Goal: Task Accomplishment & Management: Use online tool/utility

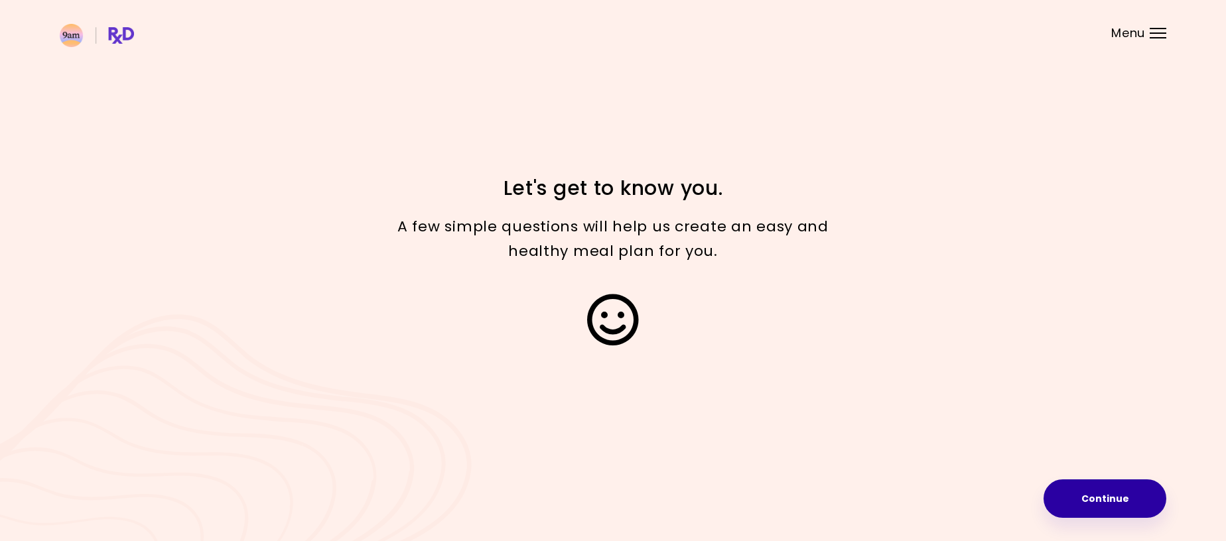
click at [1123, 500] on button "Continue" at bounding box center [1105, 499] width 123 height 38
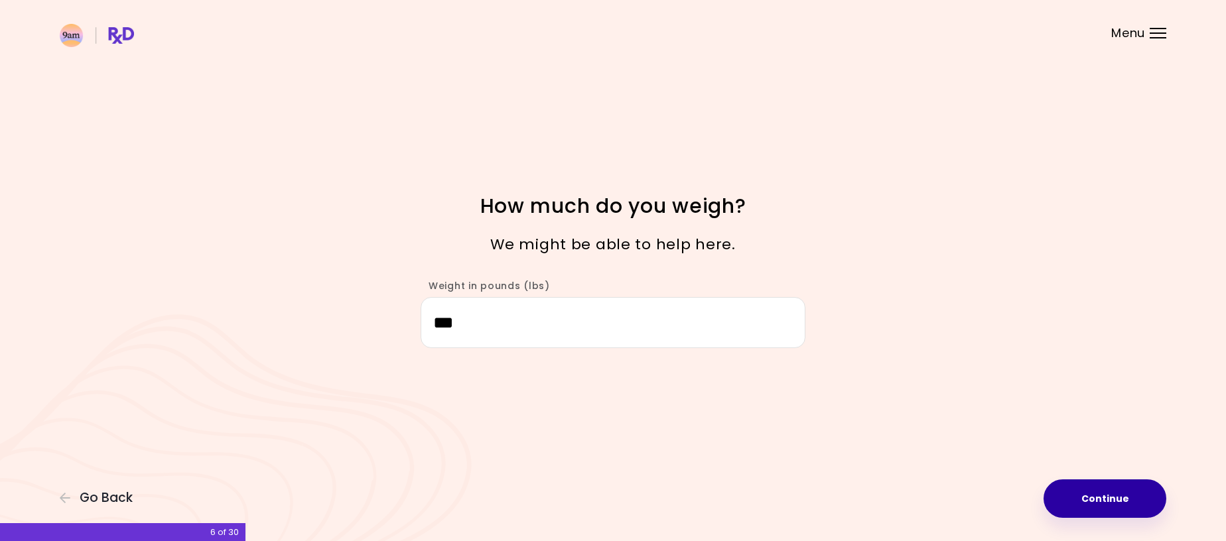
click at [1103, 492] on button "Continue" at bounding box center [1105, 499] width 123 height 38
select select "****"
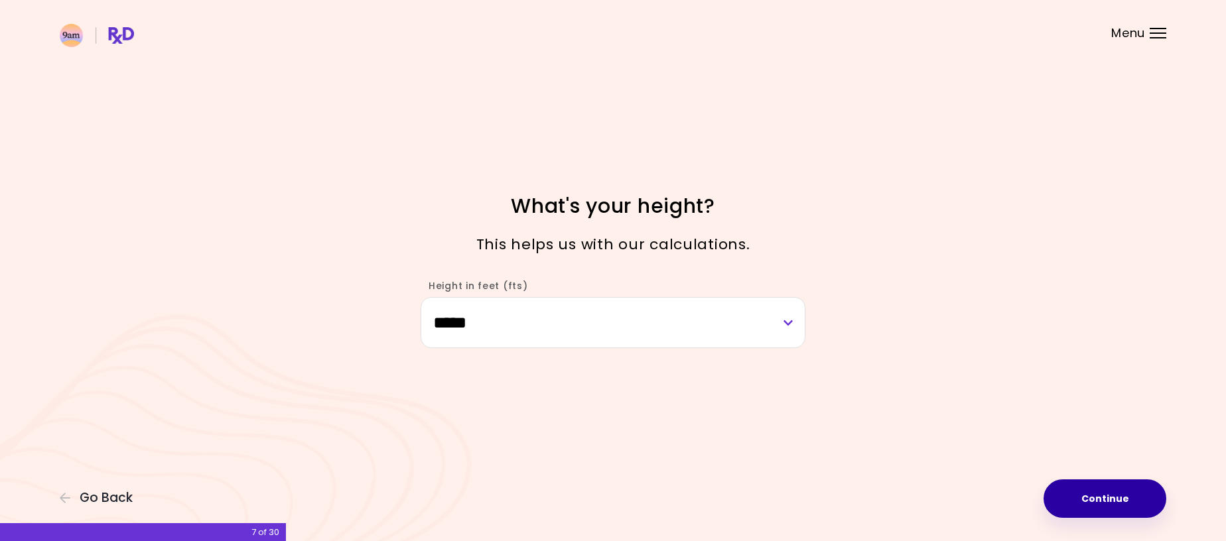
click at [1102, 498] on button "Continue" at bounding box center [1105, 499] width 123 height 38
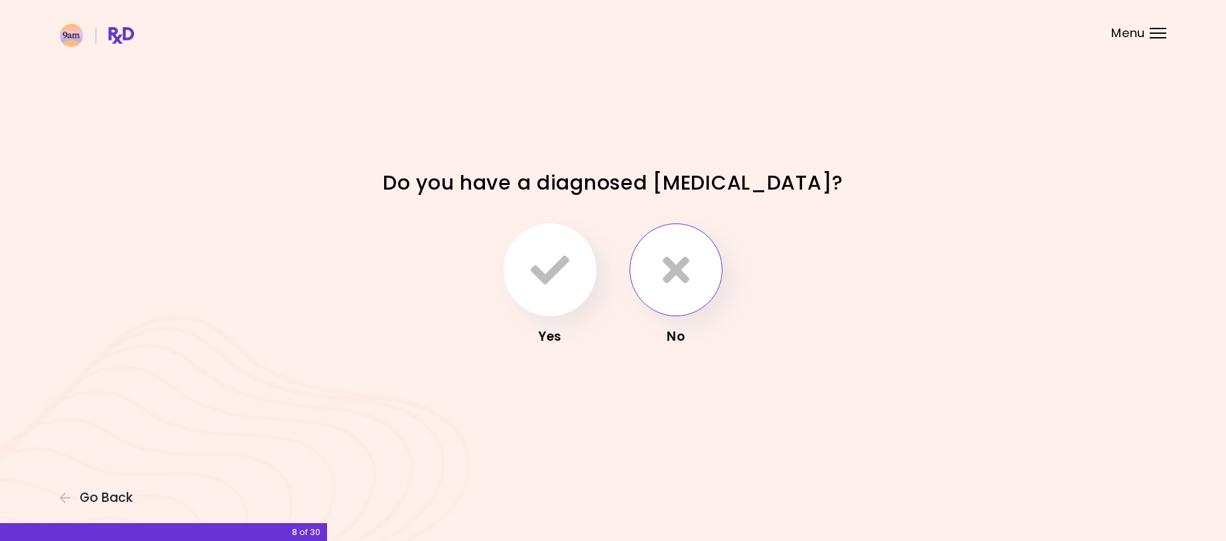
click at [697, 276] on button "button" at bounding box center [676, 270] width 93 height 93
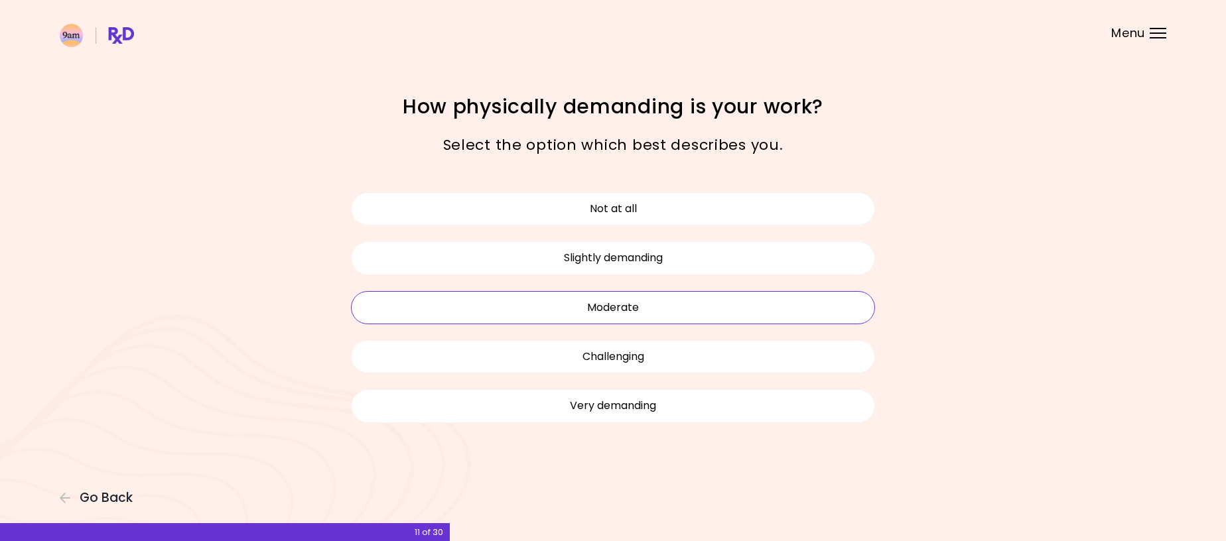
click at [654, 311] on button "Moderate" at bounding box center [613, 307] width 524 height 33
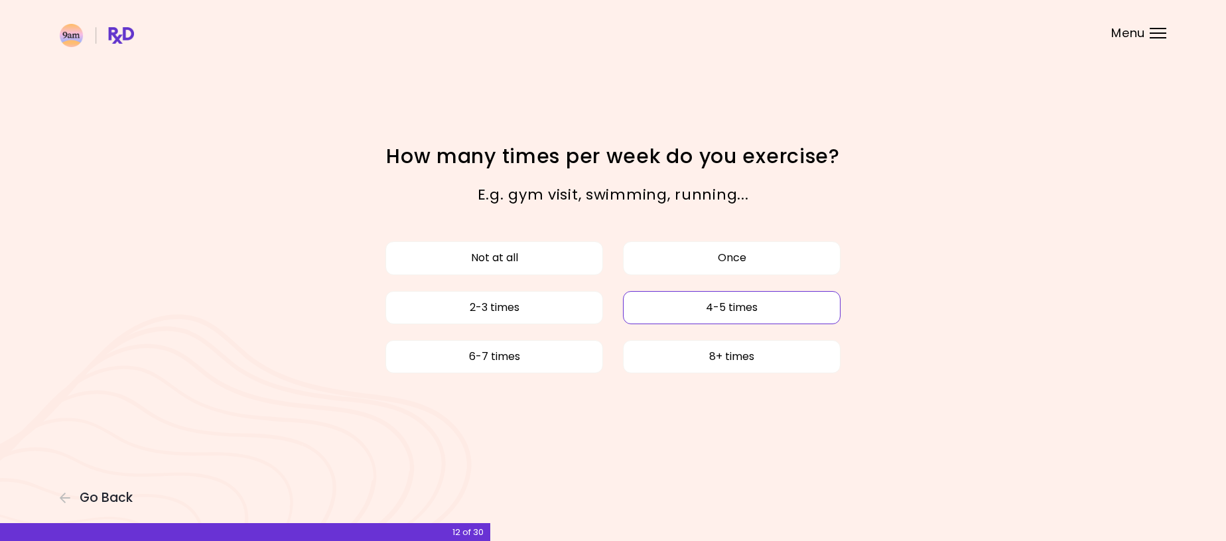
click at [684, 319] on button "4-5 times" at bounding box center [732, 307] width 218 height 33
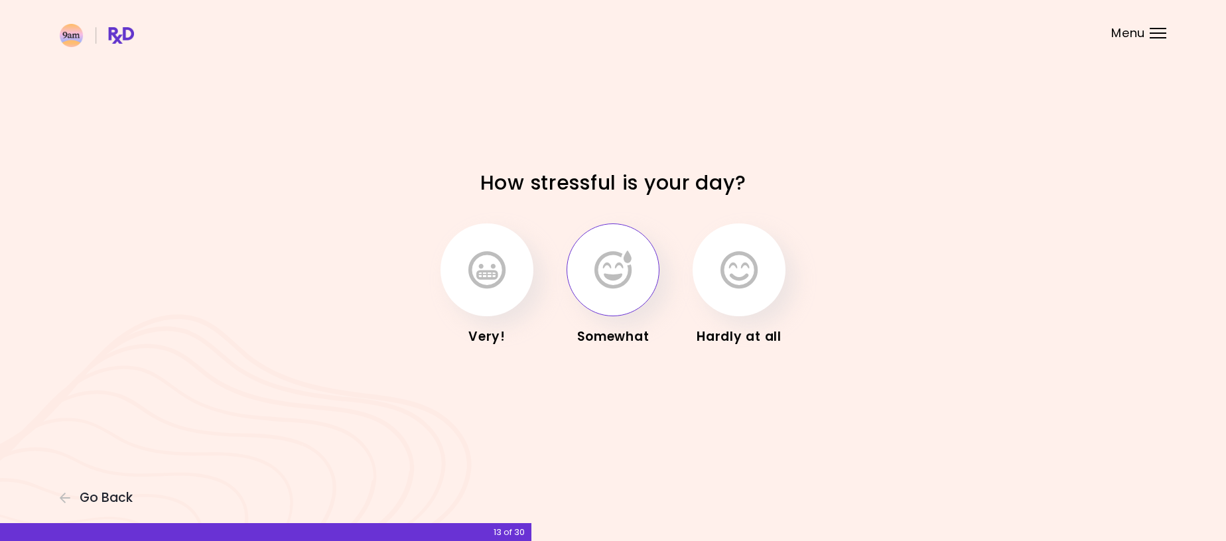
click at [623, 287] on icon "button" at bounding box center [613, 270] width 37 height 38
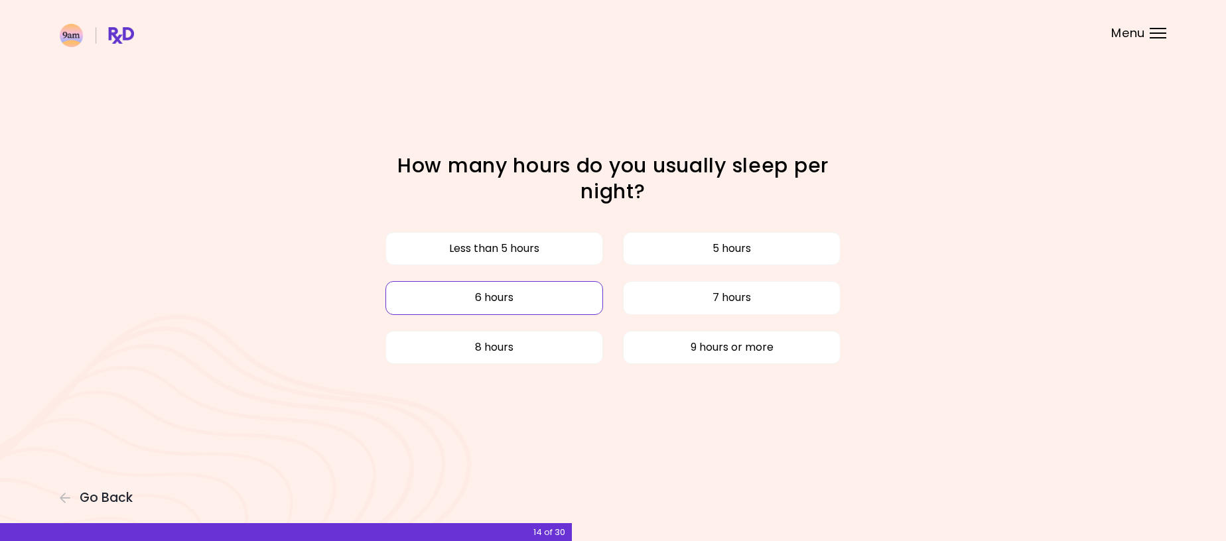
click at [567, 299] on button "6 hours" at bounding box center [495, 297] width 218 height 33
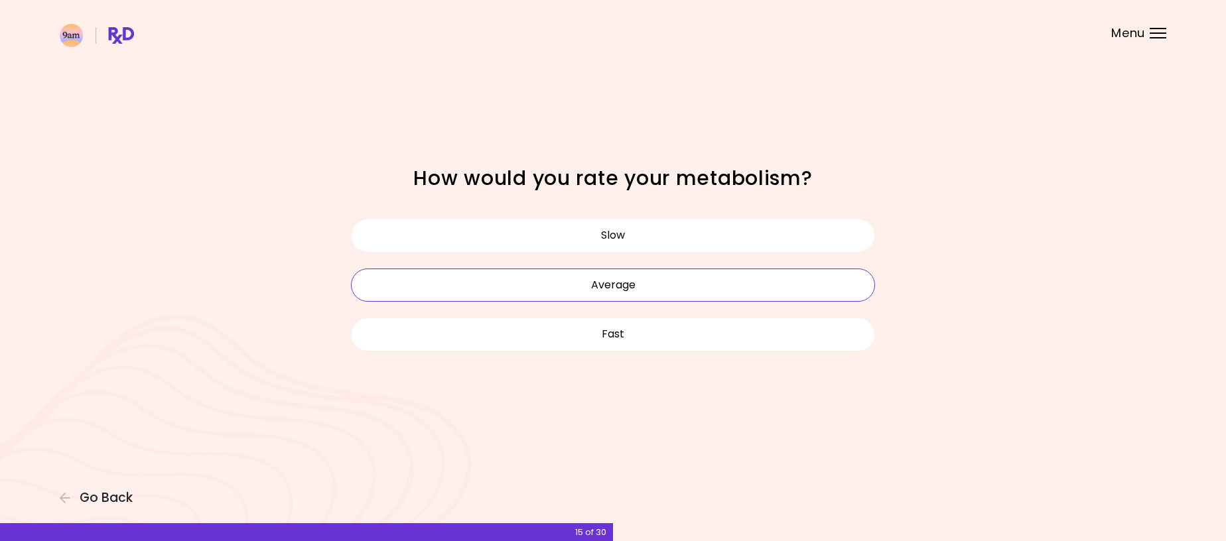
click at [652, 289] on button "Average" at bounding box center [613, 285] width 524 height 33
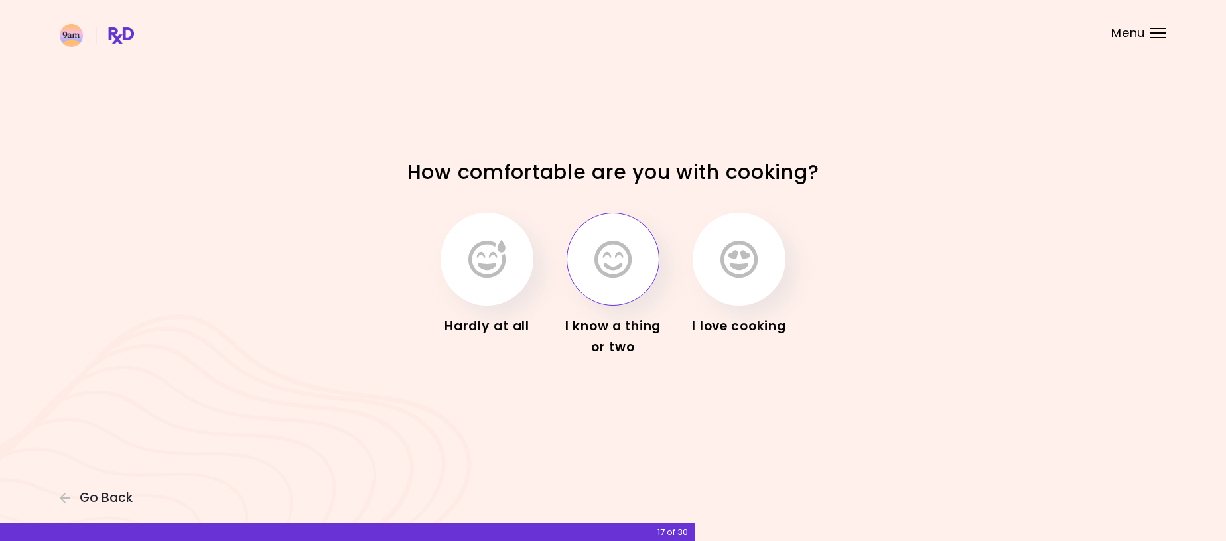
click at [608, 253] on icon "button" at bounding box center [613, 259] width 37 height 38
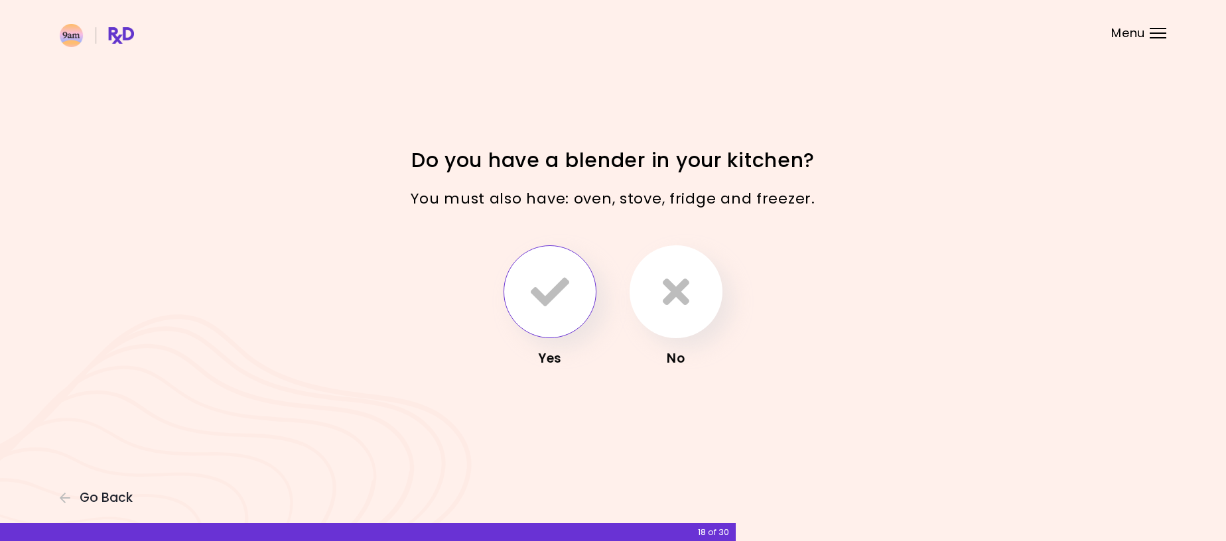
click at [539, 305] on icon "button" at bounding box center [550, 292] width 38 height 38
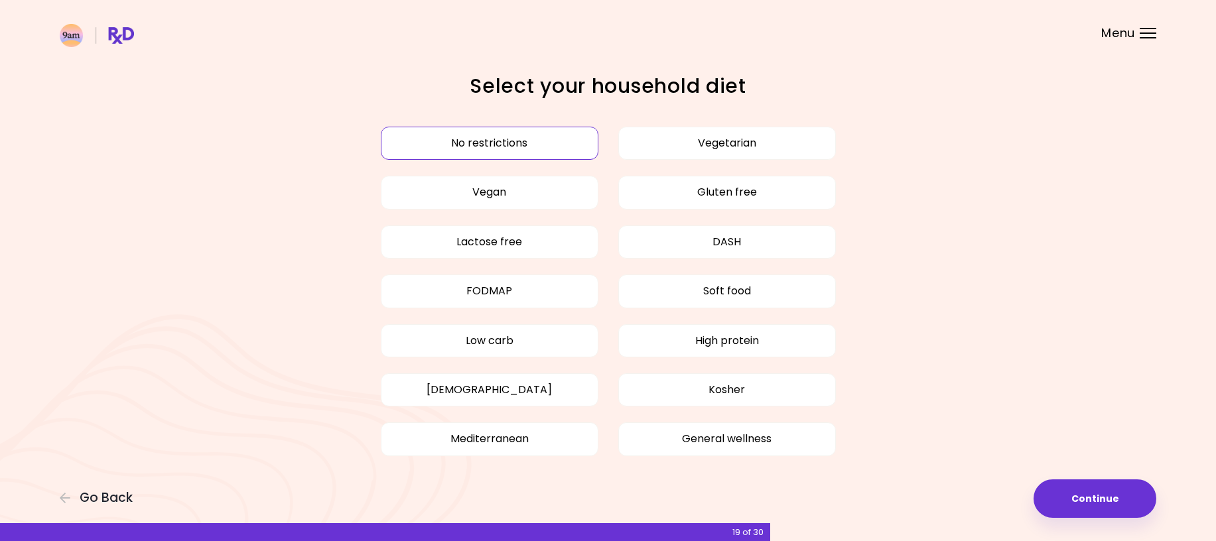
click at [544, 139] on button "No restrictions" at bounding box center [490, 143] width 218 height 33
click at [1112, 500] on button "Continue" at bounding box center [1095, 499] width 123 height 38
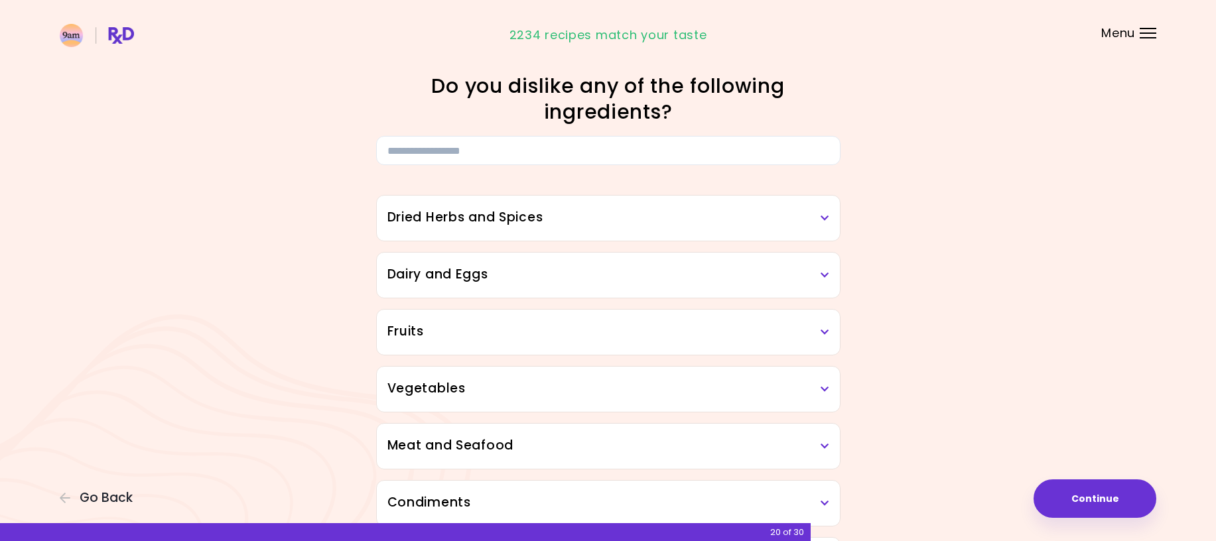
click at [820, 217] on h3 "Dried Herbs and Spices" at bounding box center [609, 217] width 442 height 19
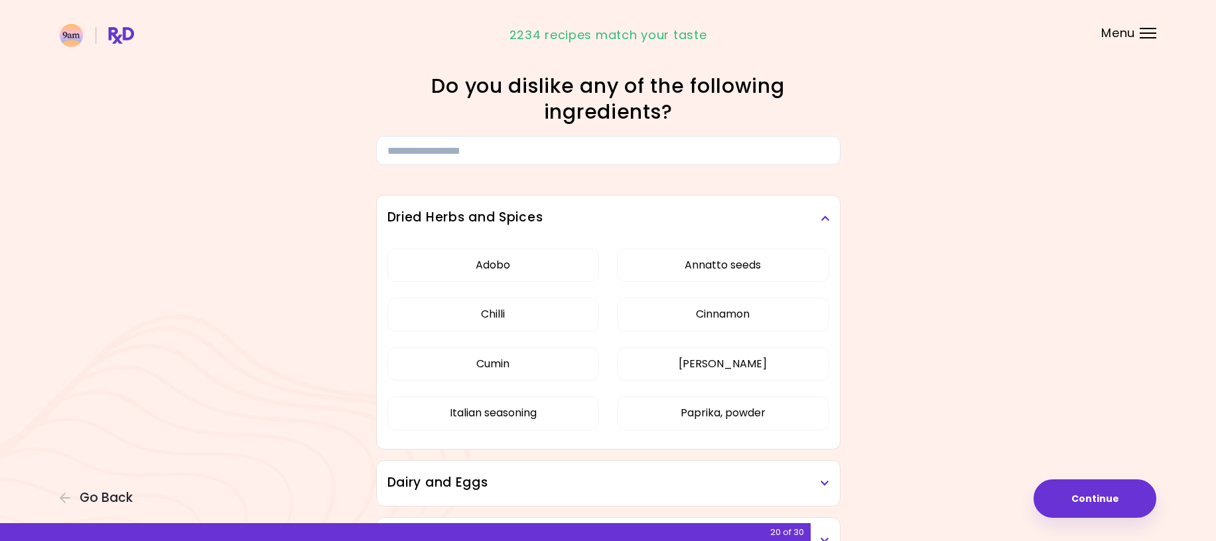
click at [829, 218] on div "Dried Herbs and Spices" at bounding box center [608, 218] width 463 height 45
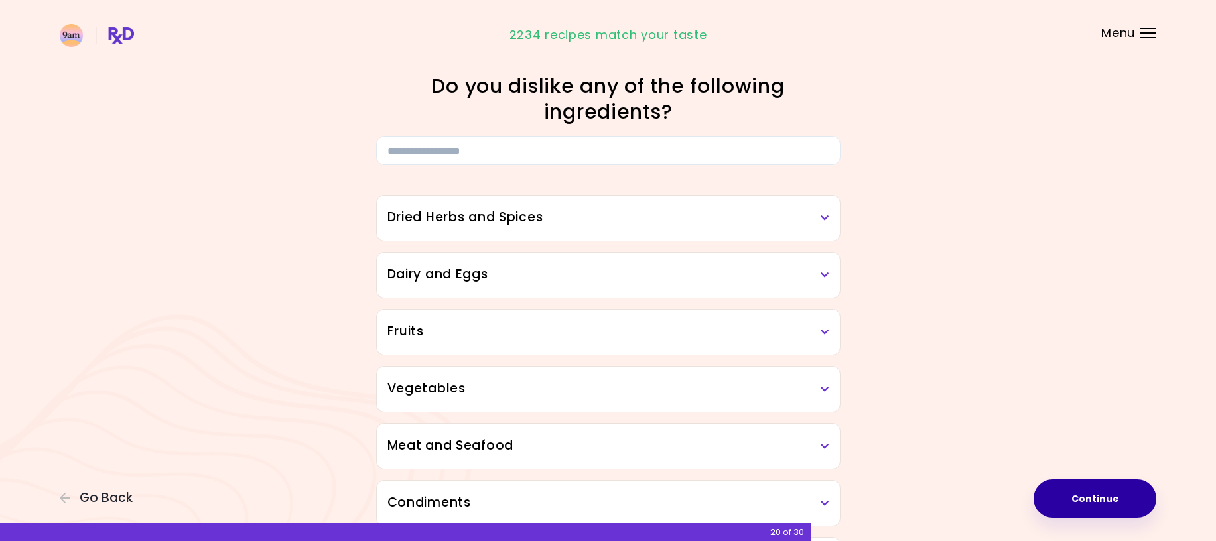
click at [1100, 499] on button "Continue" at bounding box center [1095, 499] width 123 height 38
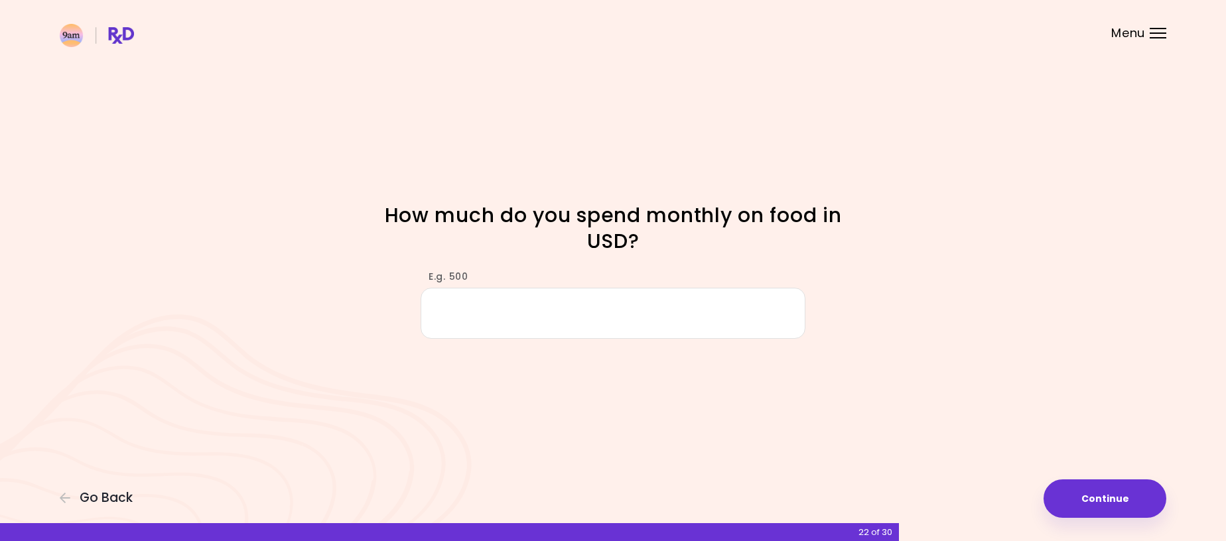
click at [584, 315] on input "E.g. 500" at bounding box center [613, 313] width 385 height 51
type input "***"
click at [1077, 503] on button "Continue" at bounding box center [1105, 499] width 123 height 38
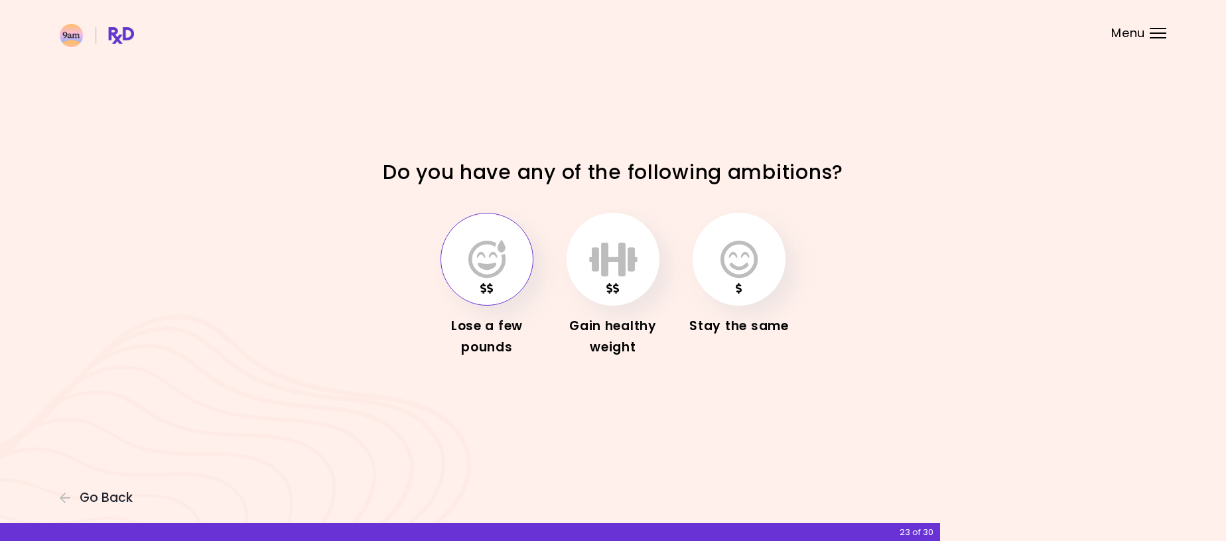
click at [514, 243] on button "button" at bounding box center [487, 259] width 93 height 93
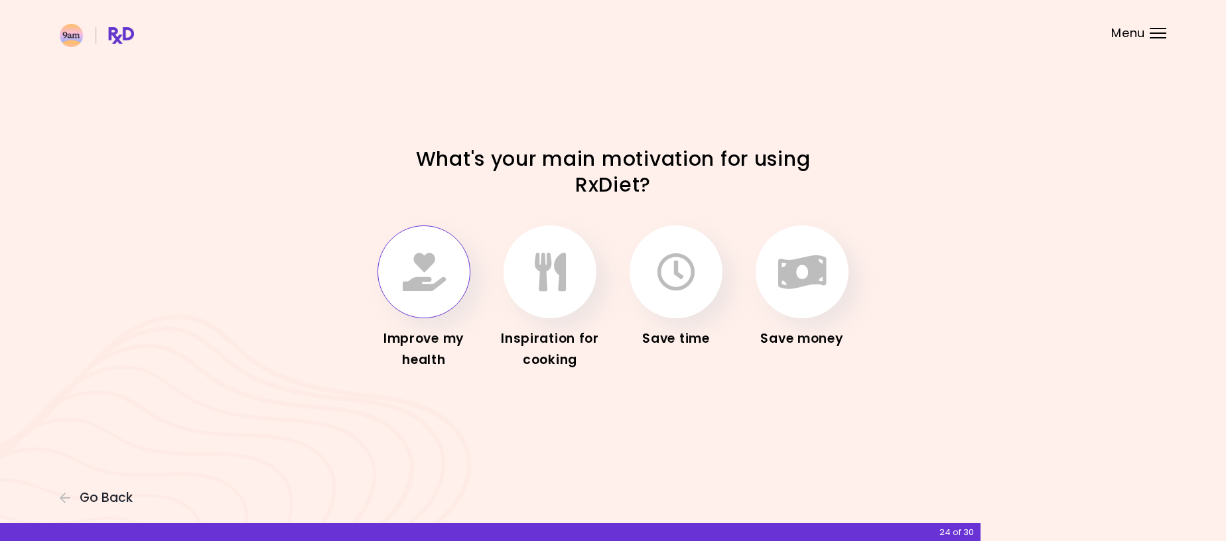
click at [426, 293] on button "button" at bounding box center [424, 272] width 93 height 93
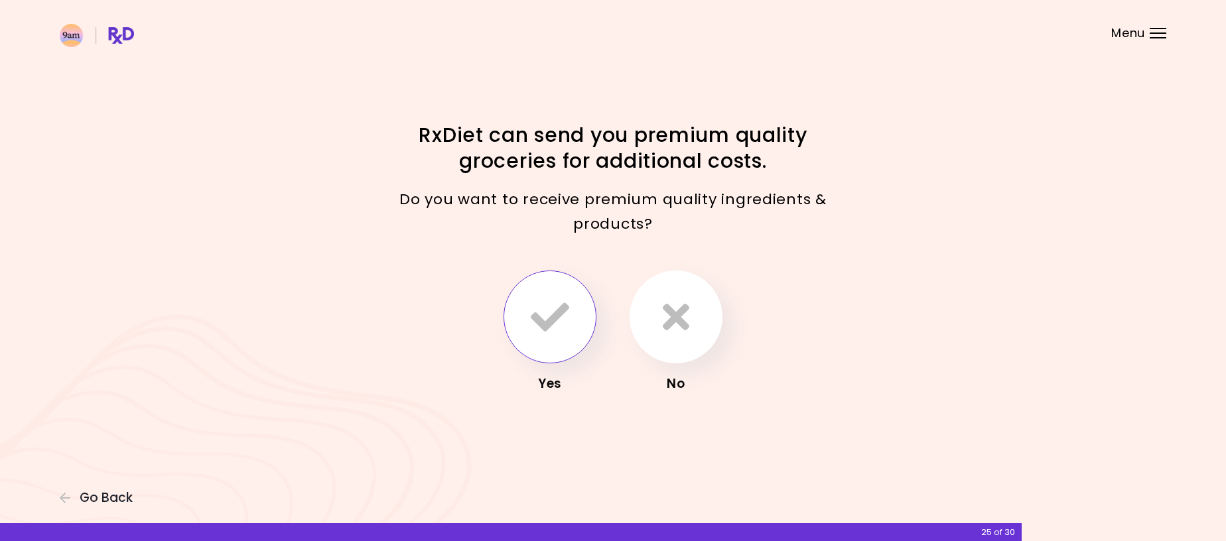
click at [557, 311] on icon "button" at bounding box center [550, 317] width 38 height 38
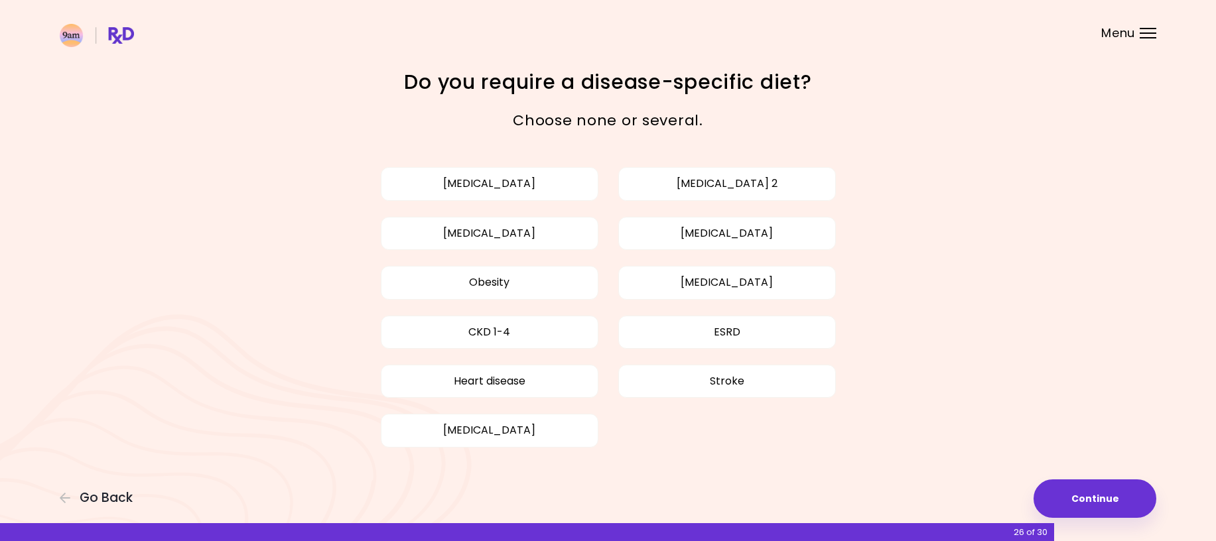
scroll to position [8, 0]
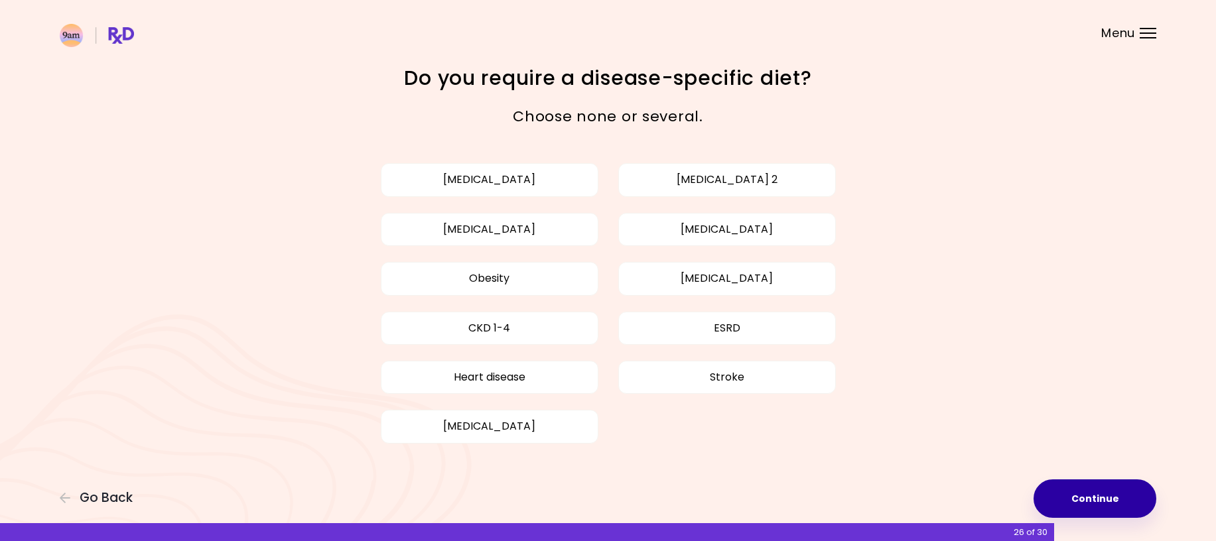
click at [1099, 498] on button "Continue" at bounding box center [1095, 499] width 123 height 38
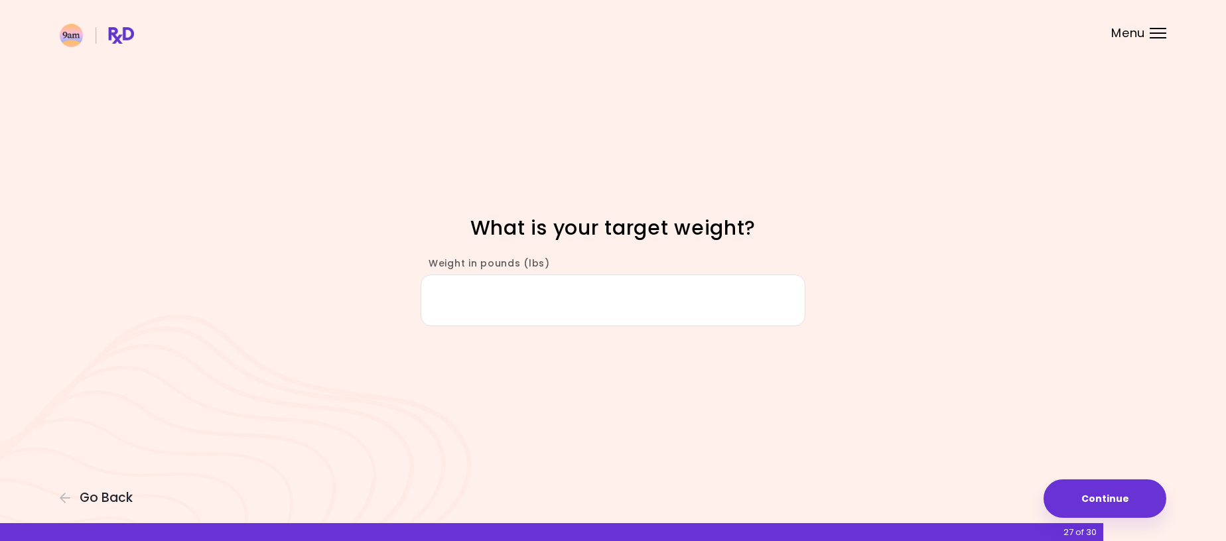
click at [557, 298] on input "Weight in pounds (lbs)" at bounding box center [613, 300] width 385 height 51
type input "***"
click at [1072, 508] on button "Continue" at bounding box center [1105, 499] width 123 height 38
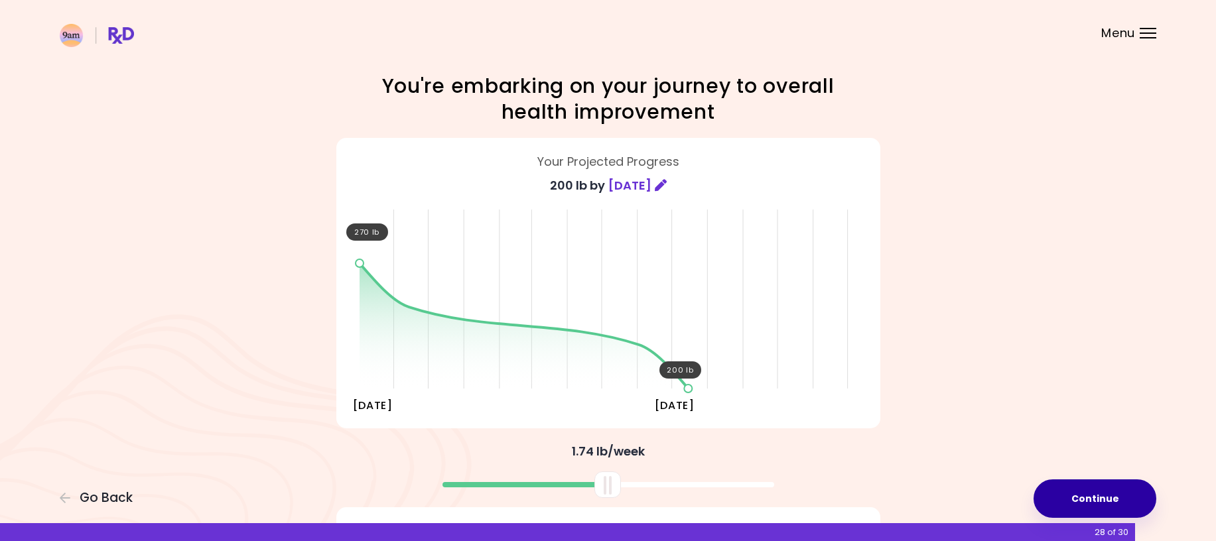
click at [1090, 490] on button "Continue" at bounding box center [1095, 499] width 123 height 38
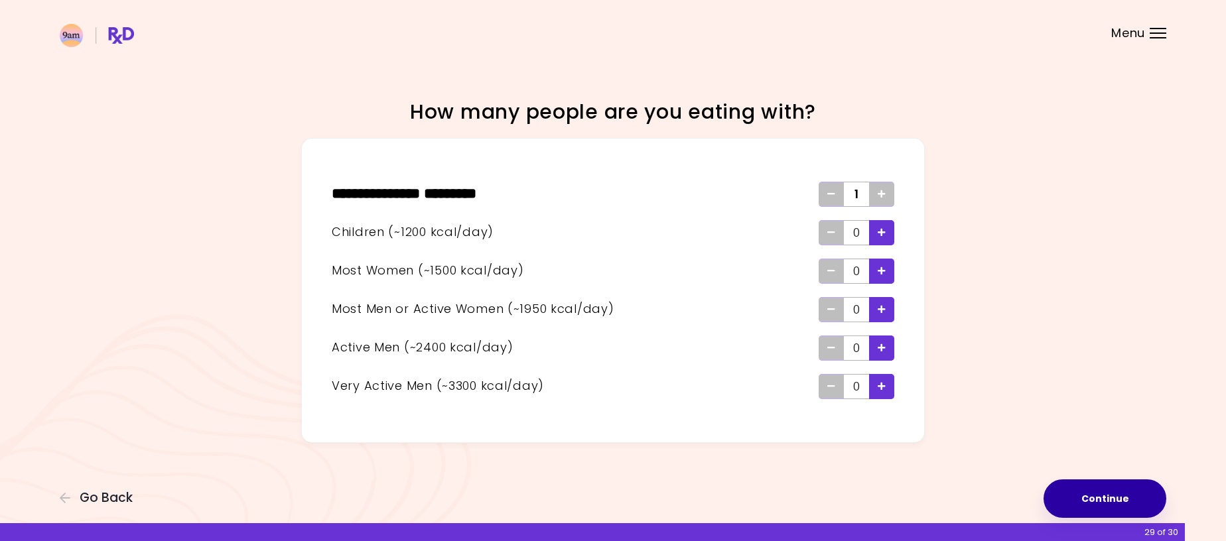
click at [1101, 484] on button "Continue" at bounding box center [1105, 499] width 123 height 38
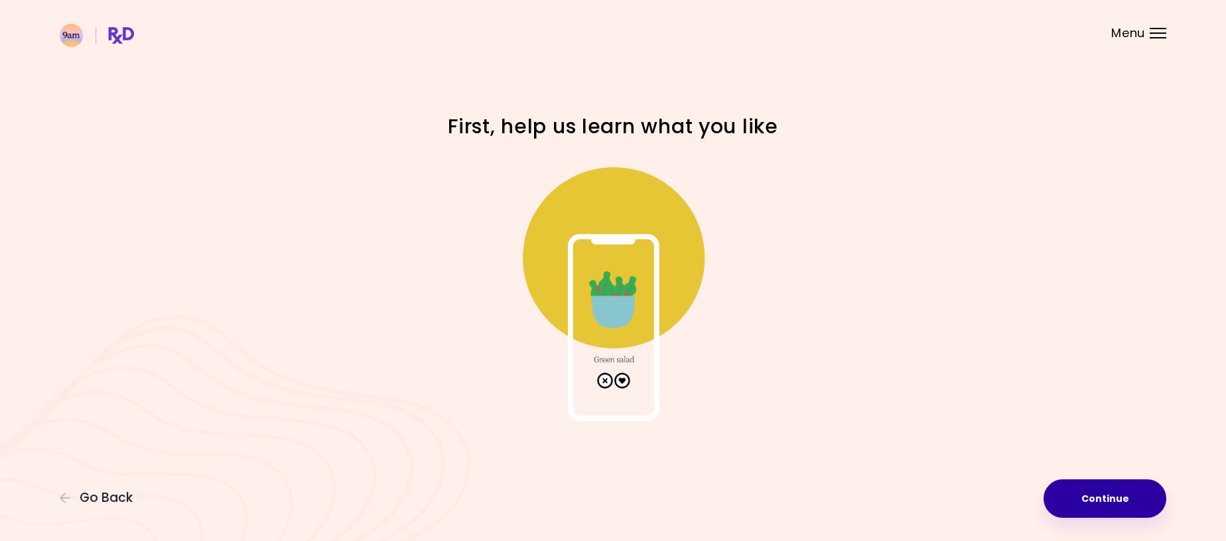
click at [1060, 492] on button "Continue" at bounding box center [1105, 499] width 123 height 38
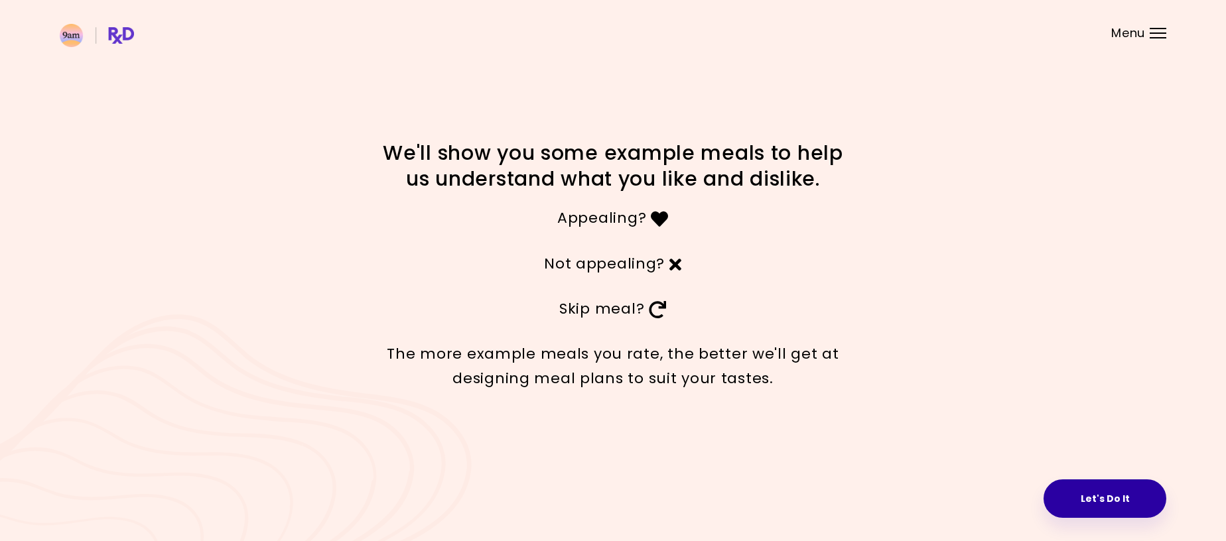
click at [1103, 494] on button "Let's Do It" at bounding box center [1105, 499] width 123 height 38
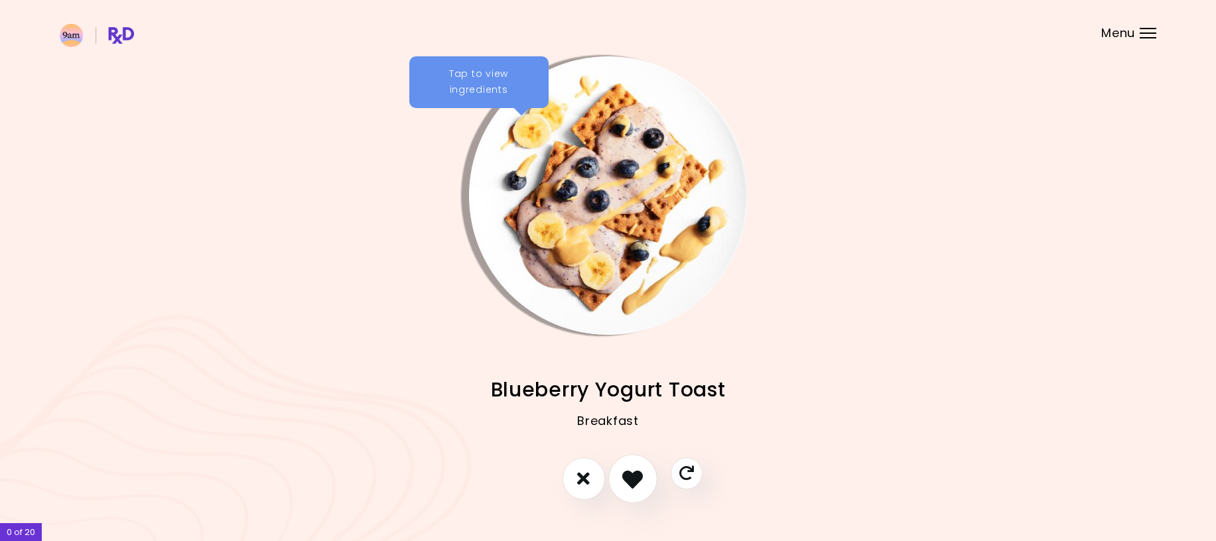
click at [634, 472] on icon "I like this recipe" at bounding box center [632, 478] width 21 height 21
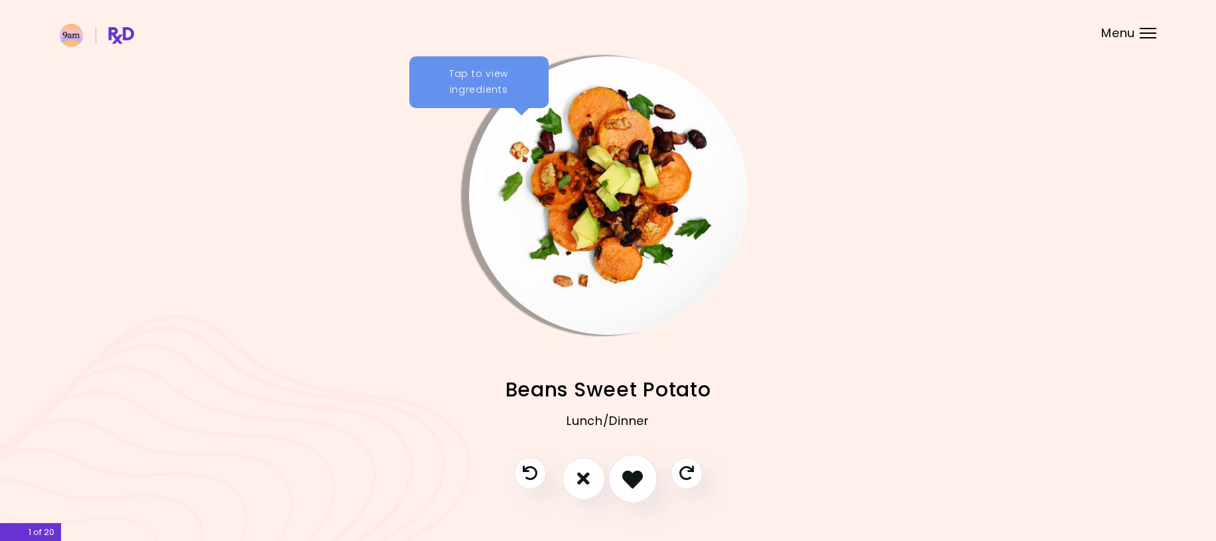
click at [635, 471] on icon "I like this recipe" at bounding box center [632, 478] width 21 height 21
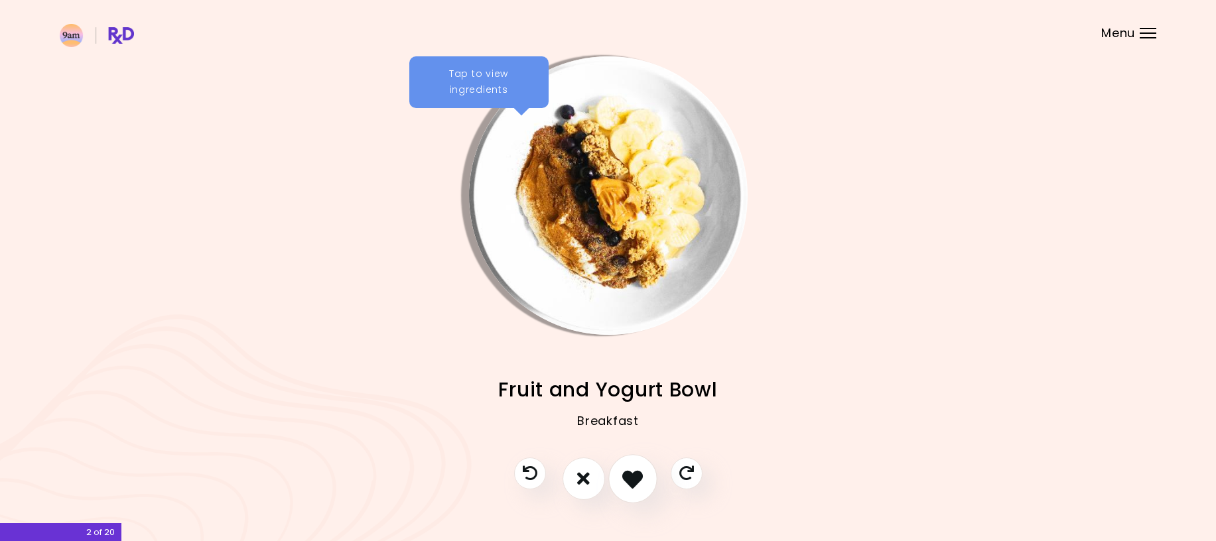
click at [630, 476] on icon "I like this recipe" at bounding box center [632, 478] width 21 height 21
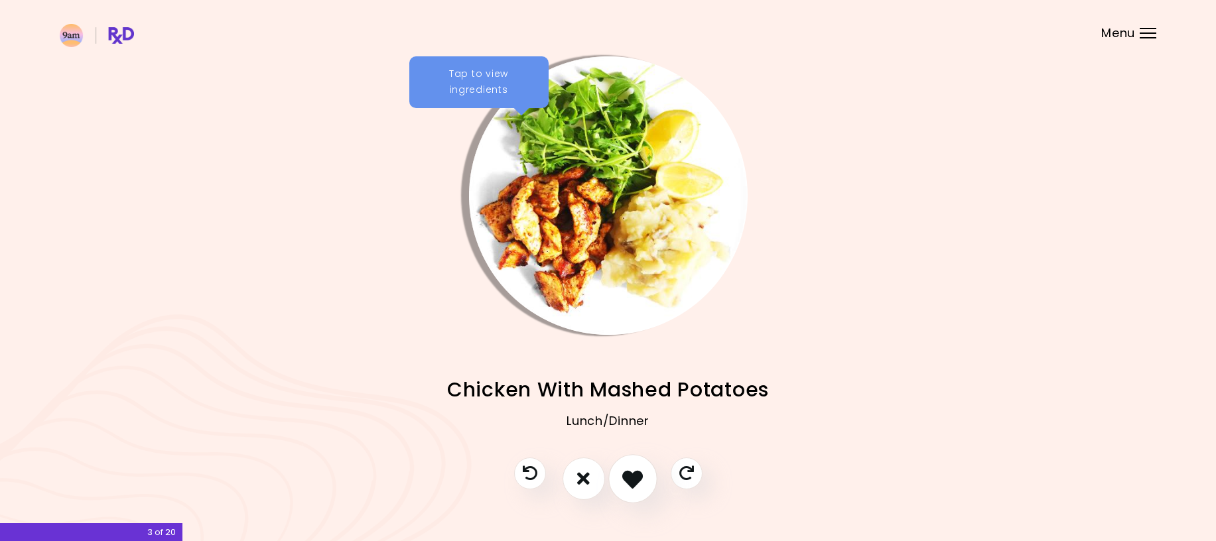
click at [637, 482] on icon "I like this recipe" at bounding box center [632, 478] width 21 height 21
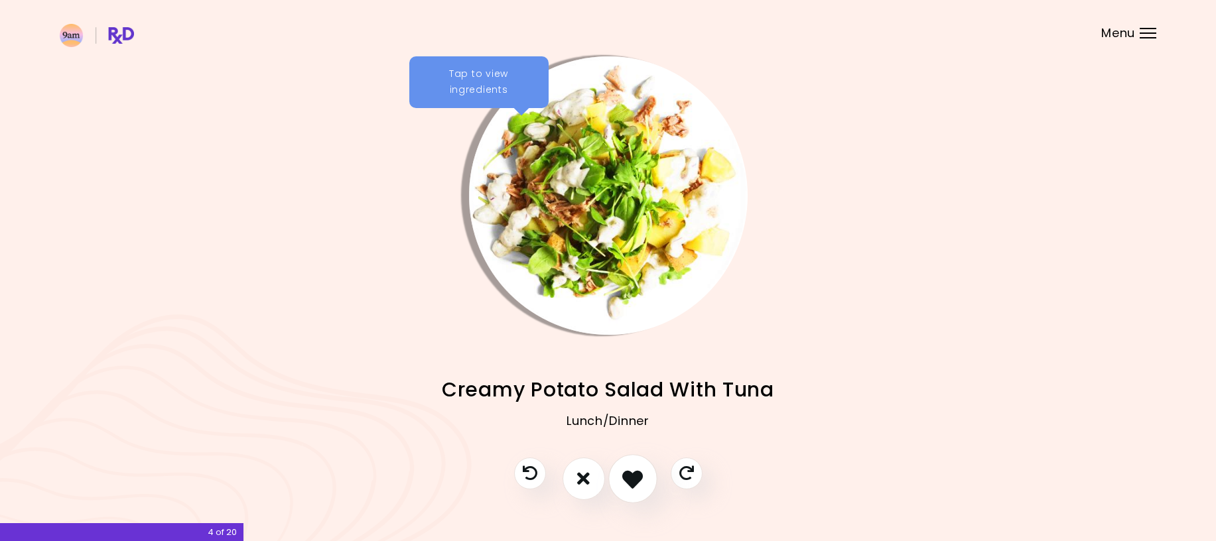
click at [648, 477] on button "I like this recipe" at bounding box center [633, 479] width 49 height 49
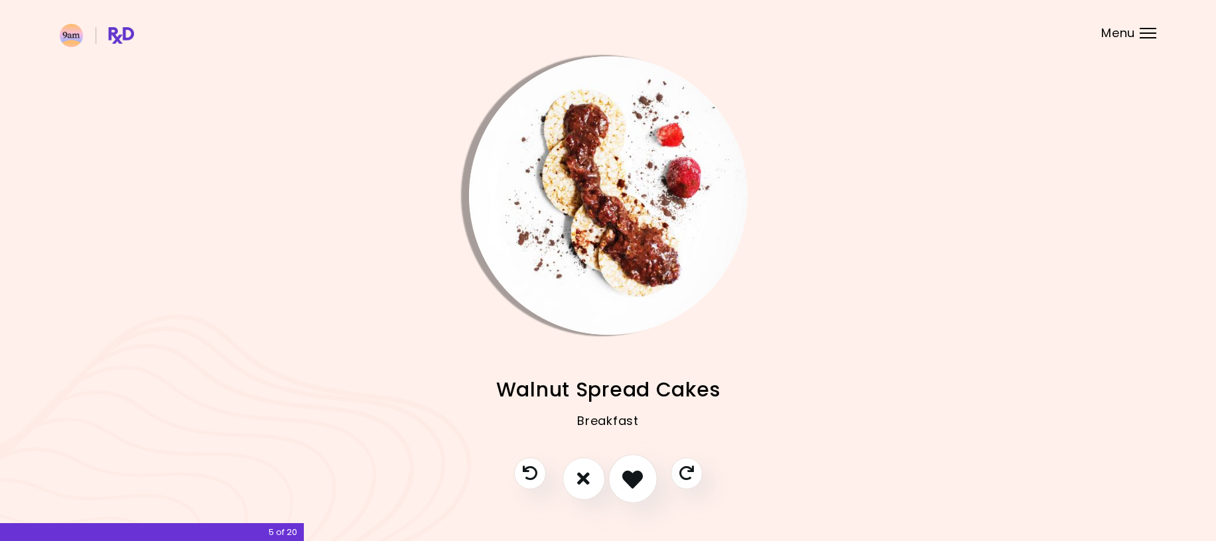
click at [642, 480] on icon "I like this recipe" at bounding box center [632, 478] width 21 height 21
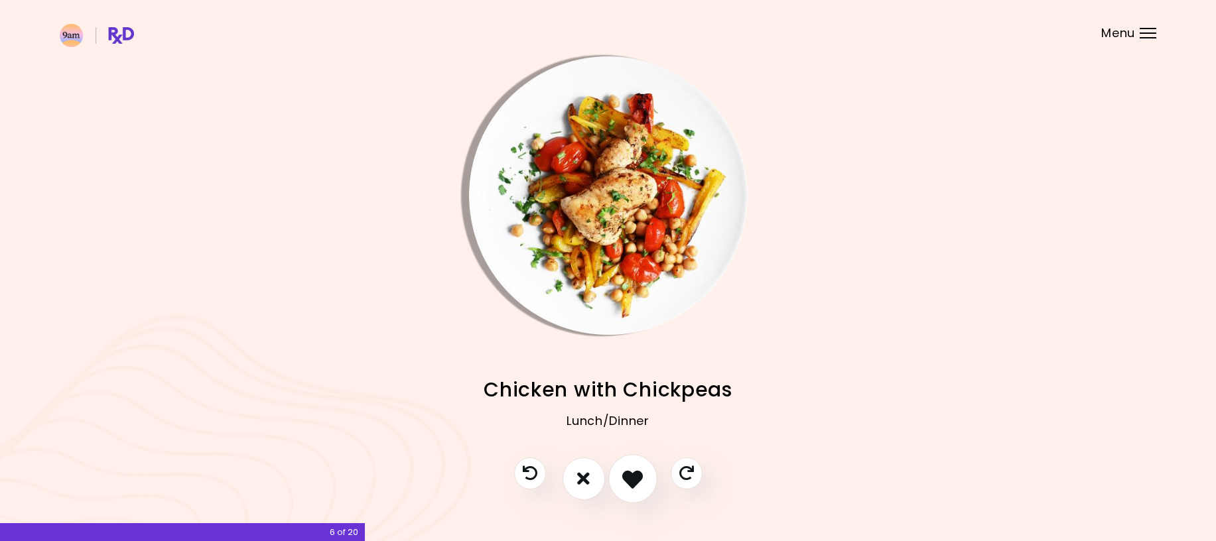
click at [642, 478] on icon "I like this recipe" at bounding box center [632, 478] width 21 height 21
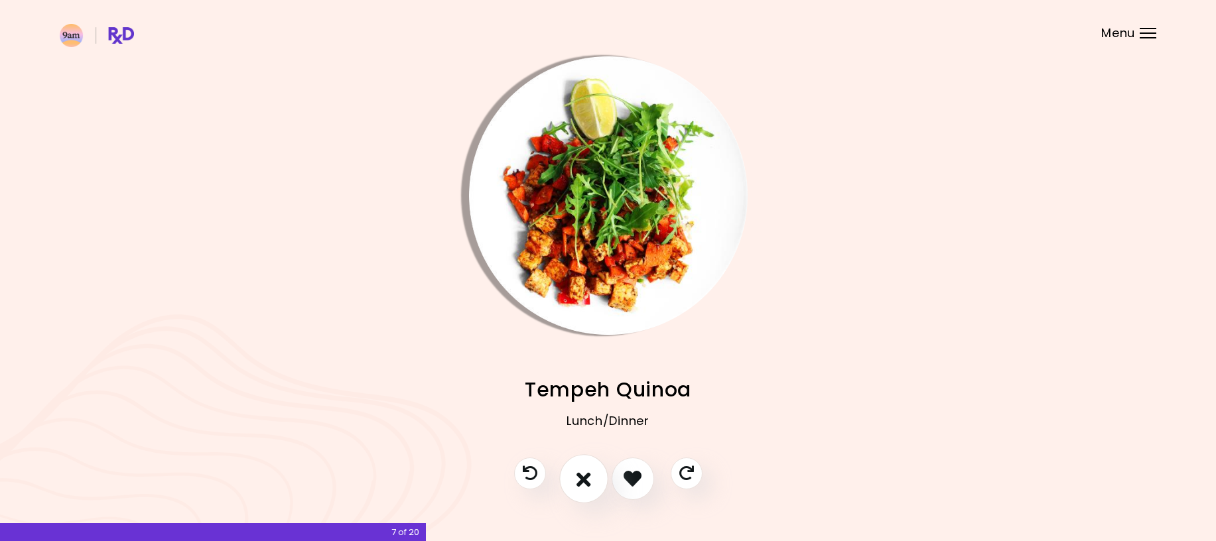
click at [575, 486] on button "I don't like this recipe" at bounding box center [583, 479] width 49 height 49
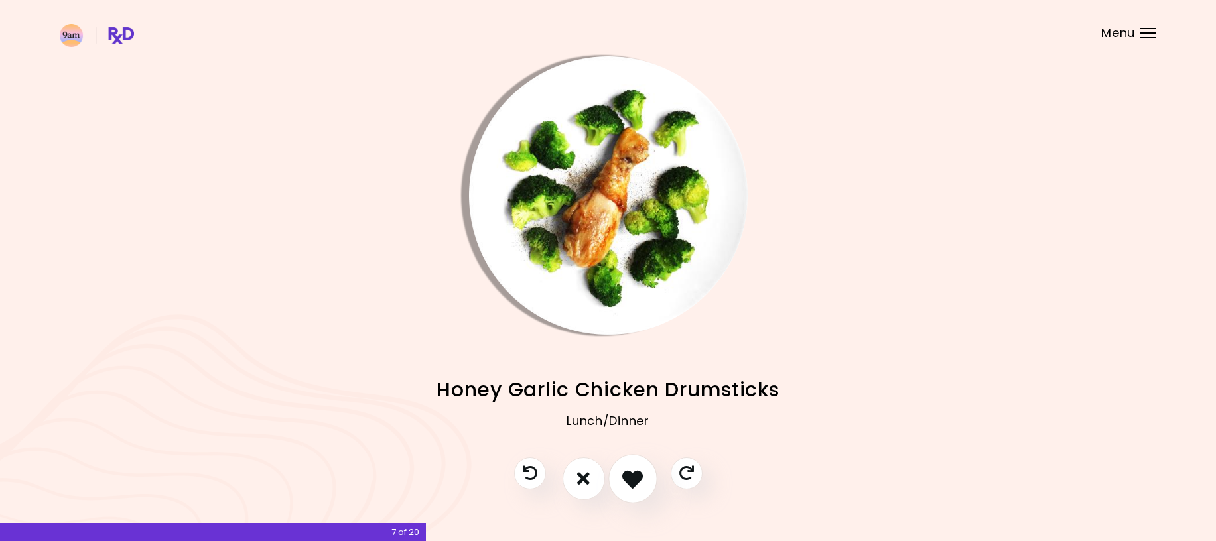
click at [640, 485] on icon "I like this recipe" at bounding box center [632, 478] width 21 height 21
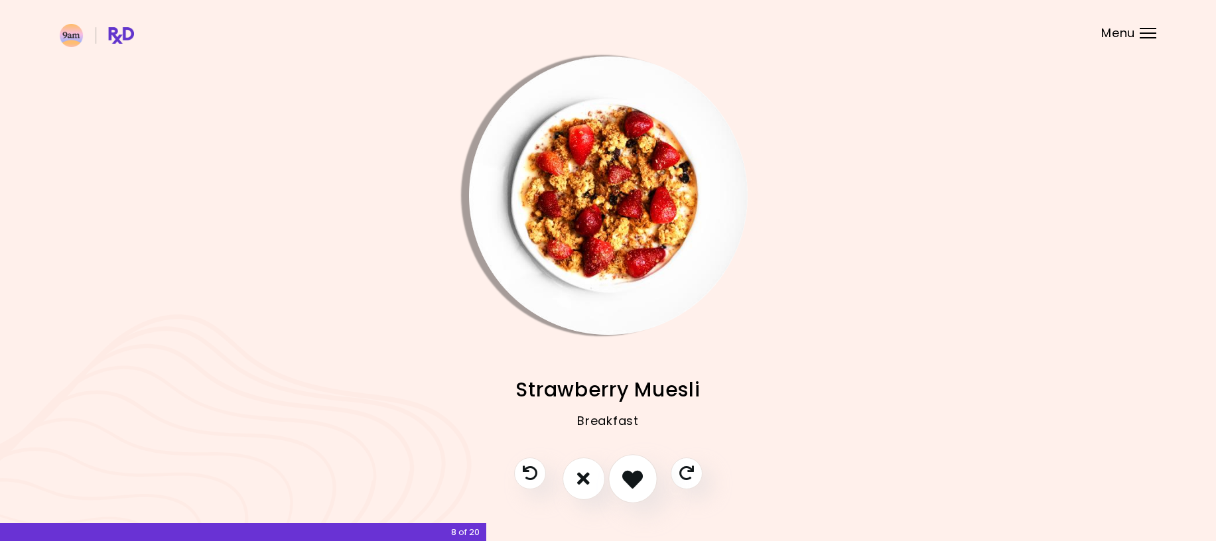
click at [640, 481] on icon "I like this recipe" at bounding box center [632, 478] width 21 height 21
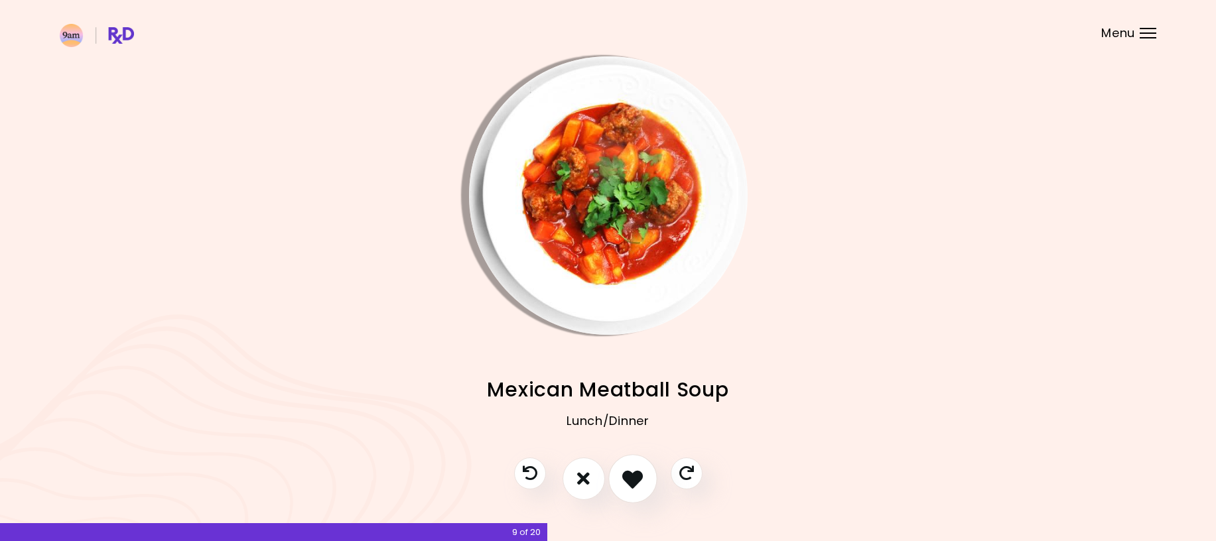
click at [635, 470] on icon "I like this recipe" at bounding box center [632, 478] width 21 height 21
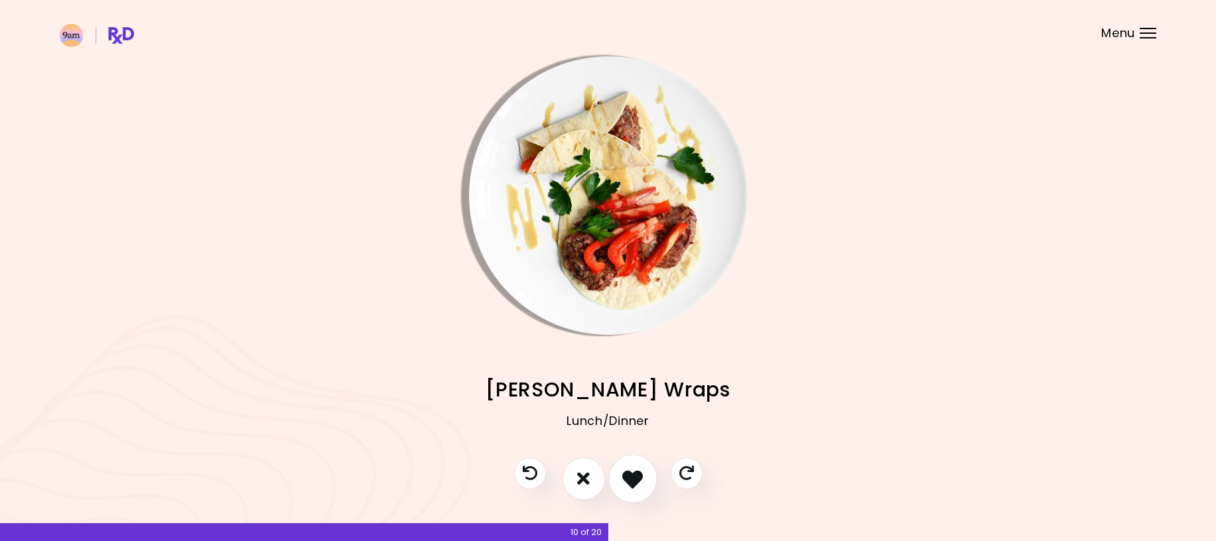
click at [632, 479] on icon "I like this recipe" at bounding box center [632, 478] width 21 height 21
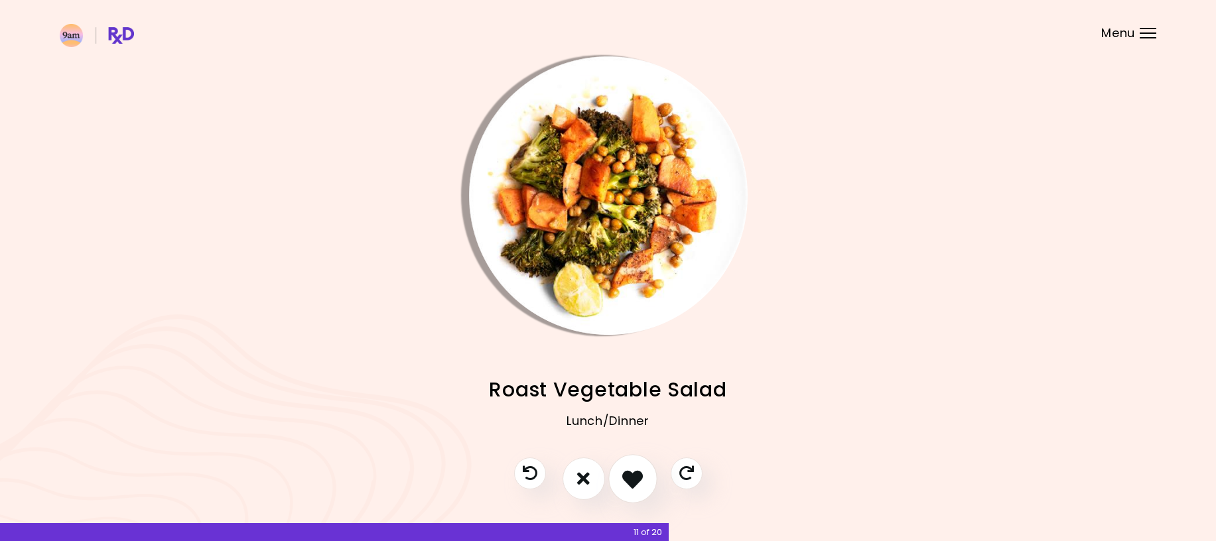
click at [638, 478] on icon "I like this recipe" at bounding box center [632, 478] width 21 height 21
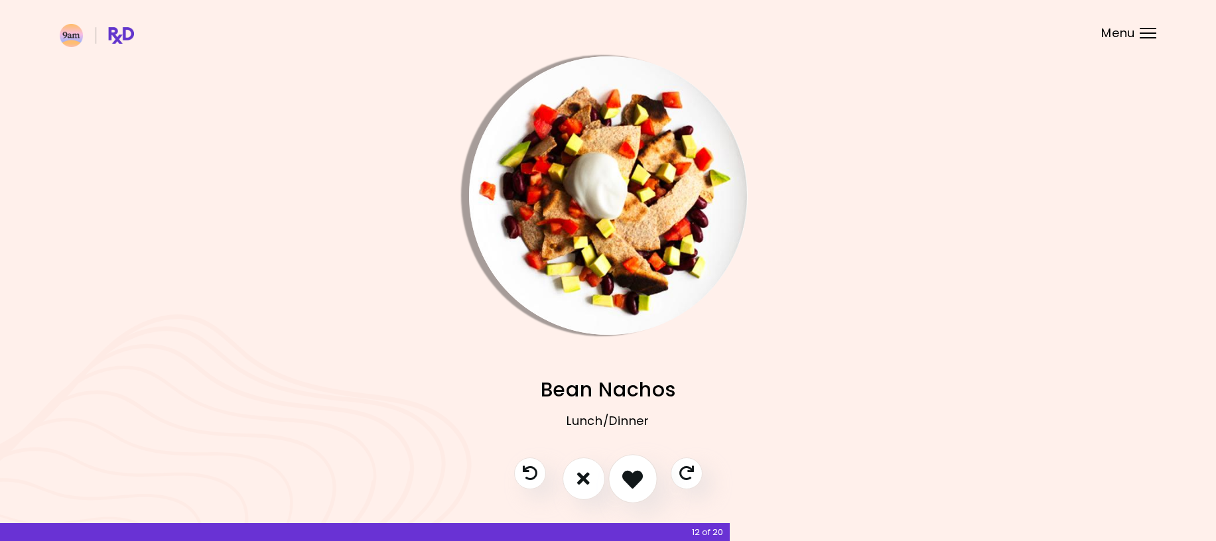
click at [633, 482] on icon "I like this recipe" at bounding box center [632, 478] width 21 height 21
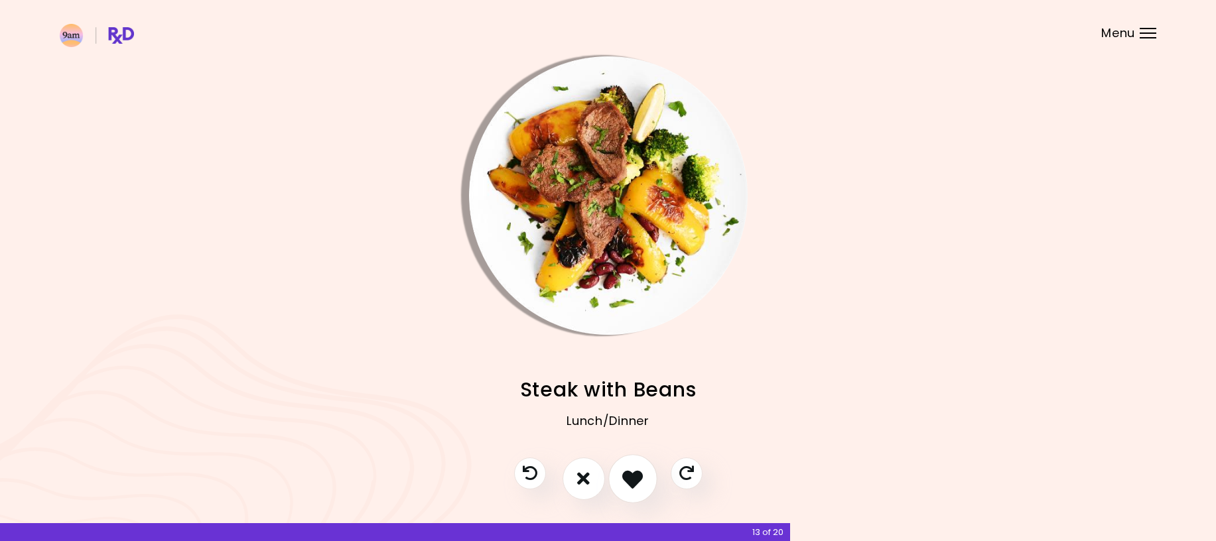
click at [639, 475] on icon "I like this recipe" at bounding box center [632, 478] width 21 height 21
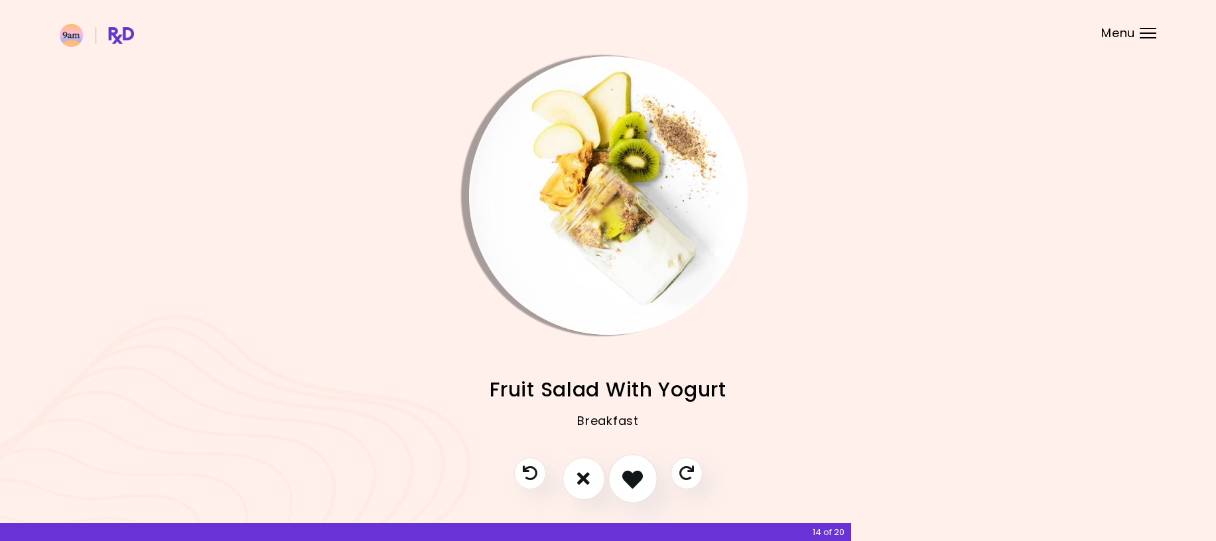
click at [643, 482] on icon "I like this recipe" at bounding box center [632, 478] width 21 height 21
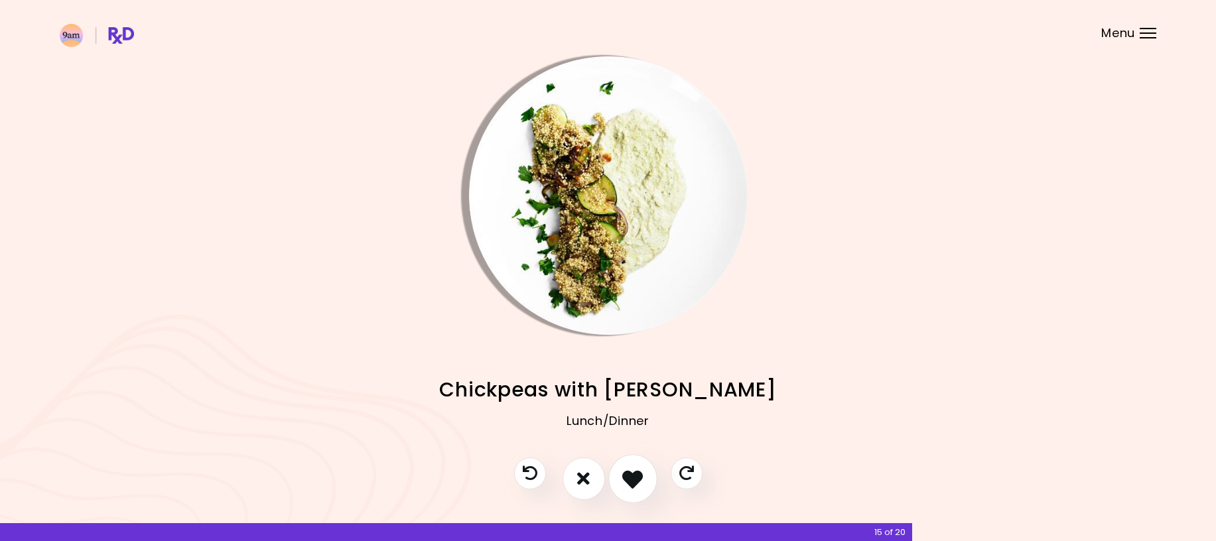
click at [635, 478] on icon "I like this recipe" at bounding box center [632, 478] width 21 height 21
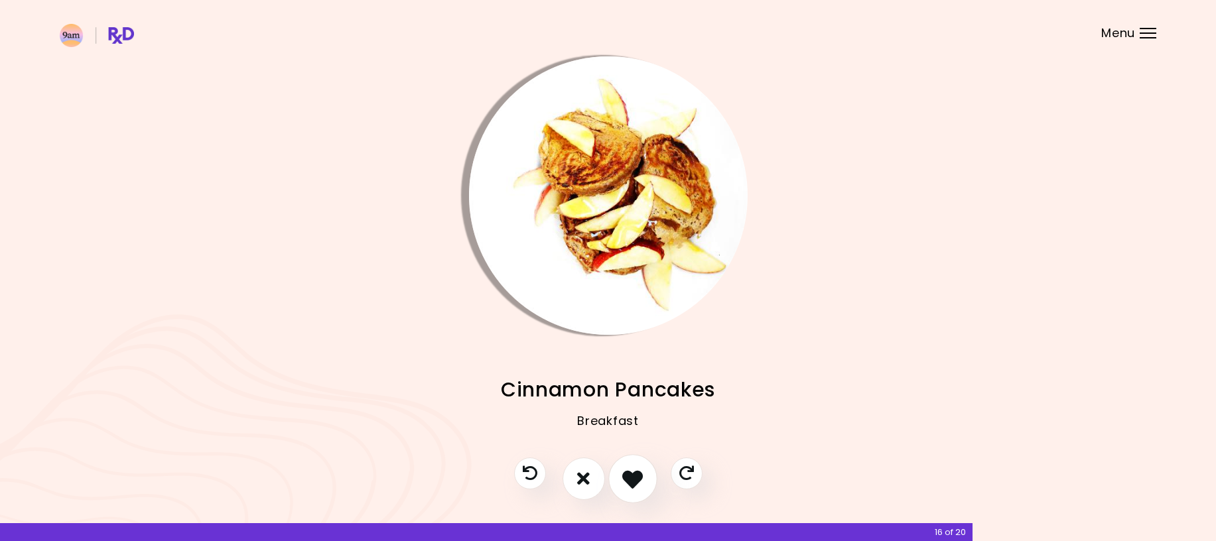
click at [640, 480] on icon "I like this recipe" at bounding box center [632, 478] width 21 height 21
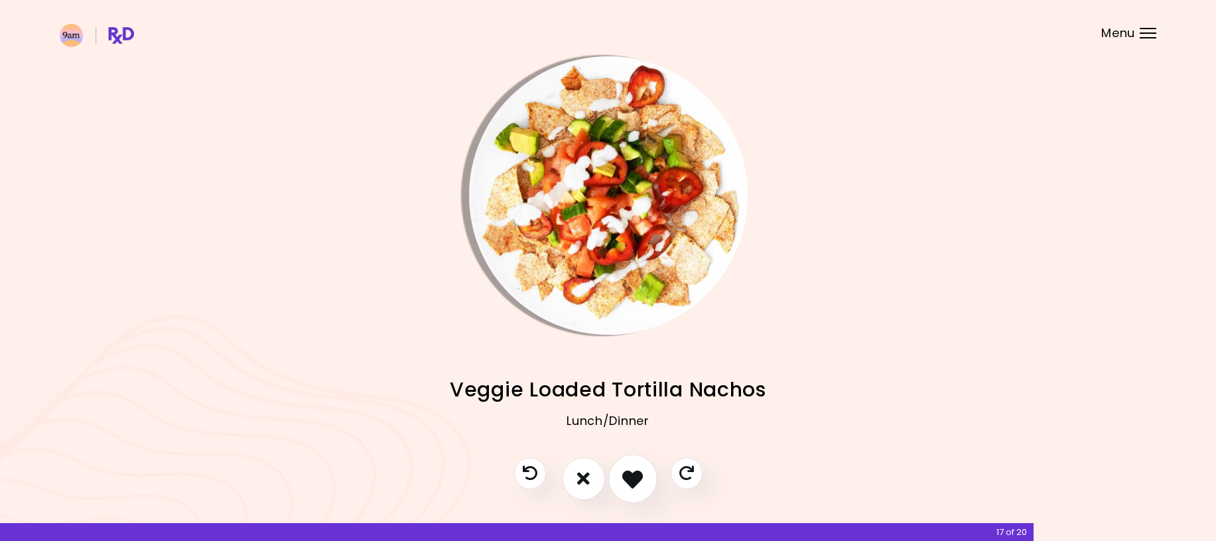
click at [635, 486] on icon "I like this recipe" at bounding box center [632, 478] width 21 height 21
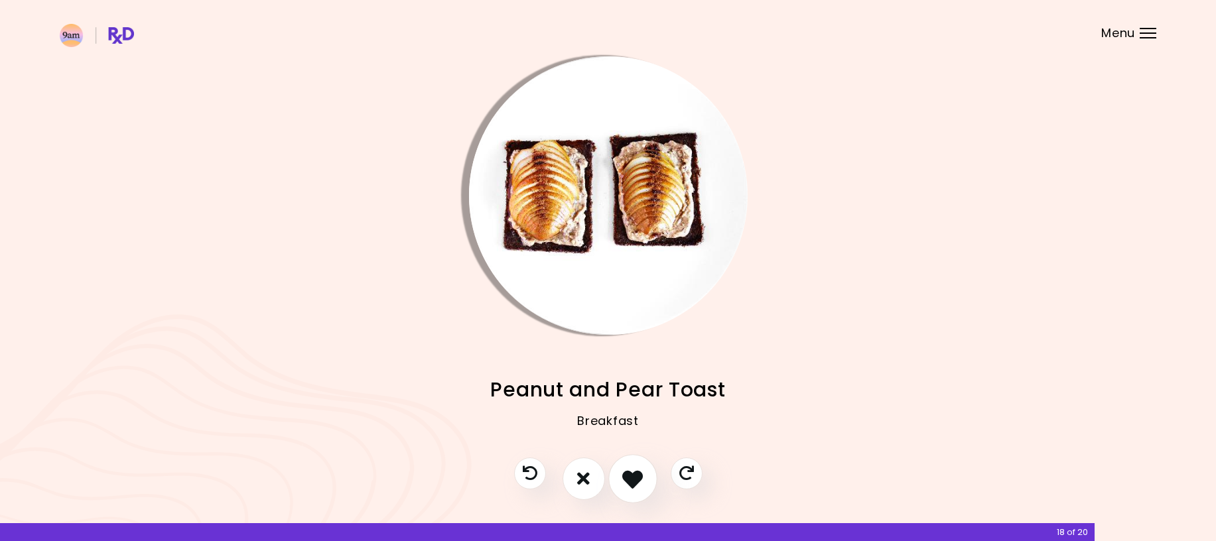
click at [632, 478] on icon "I like this recipe" at bounding box center [632, 478] width 21 height 21
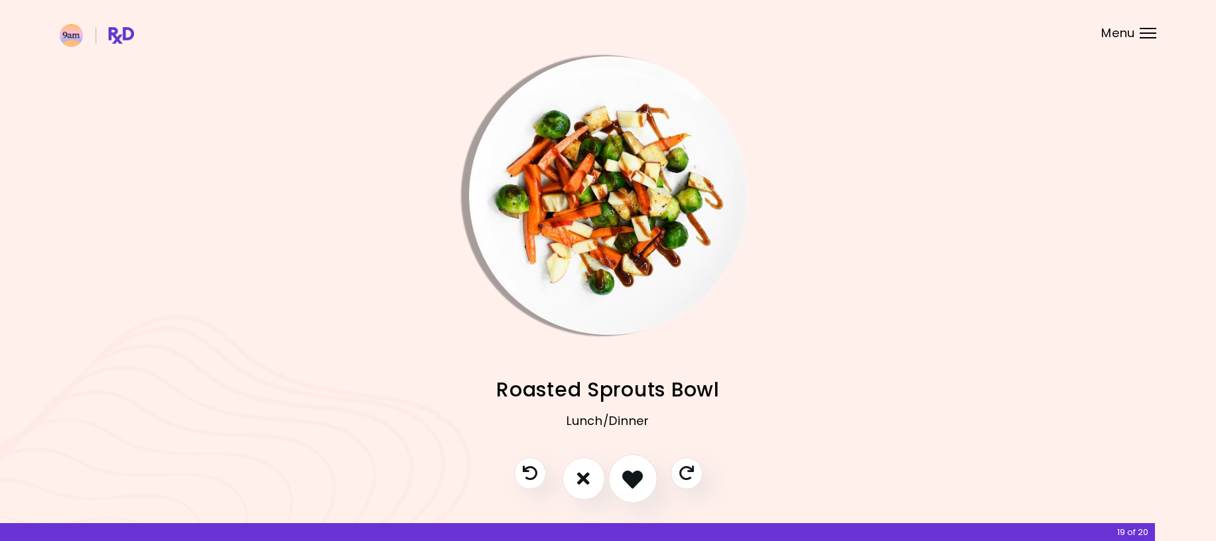
click at [639, 476] on icon "I like this recipe" at bounding box center [632, 478] width 21 height 21
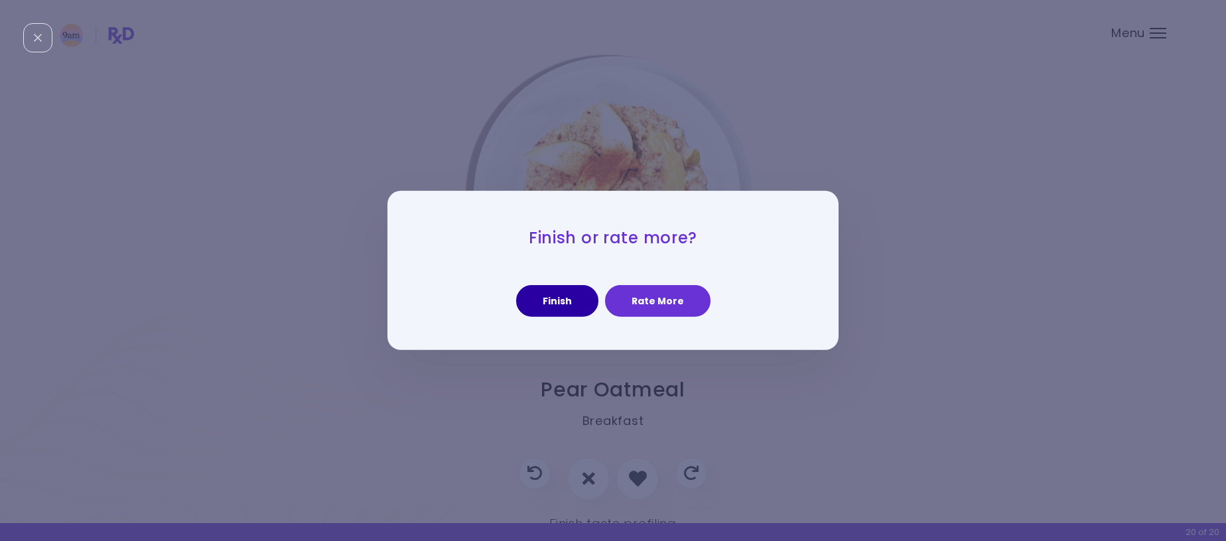
click at [568, 293] on button "Finish" at bounding box center [557, 301] width 82 height 32
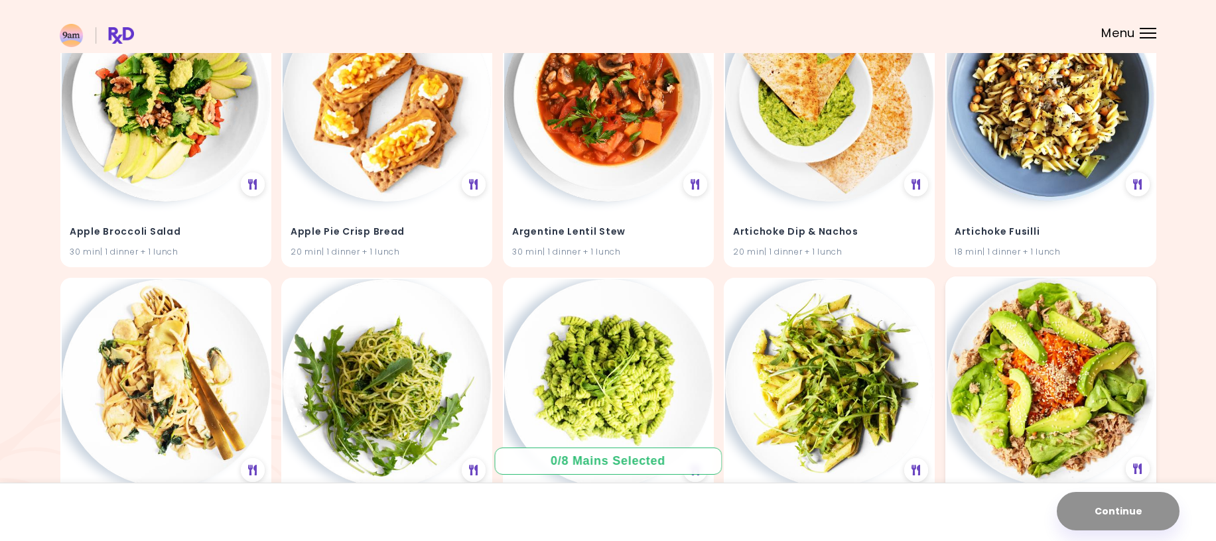
scroll to position [133, 0]
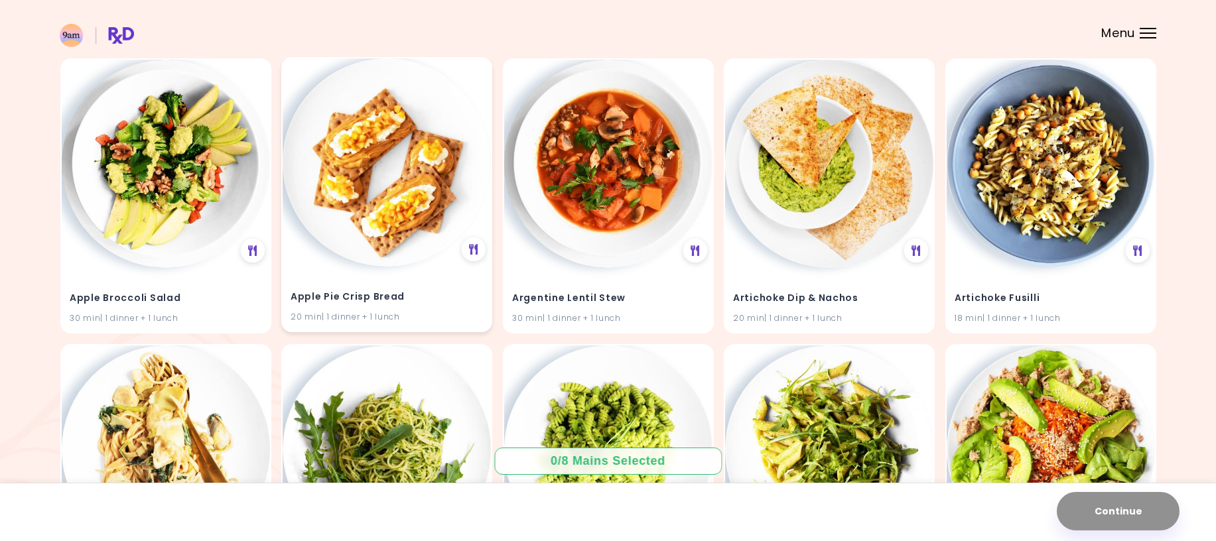
click at [350, 295] on h4 "Apple Pie Crisp Bread" at bounding box center [387, 297] width 192 height 21
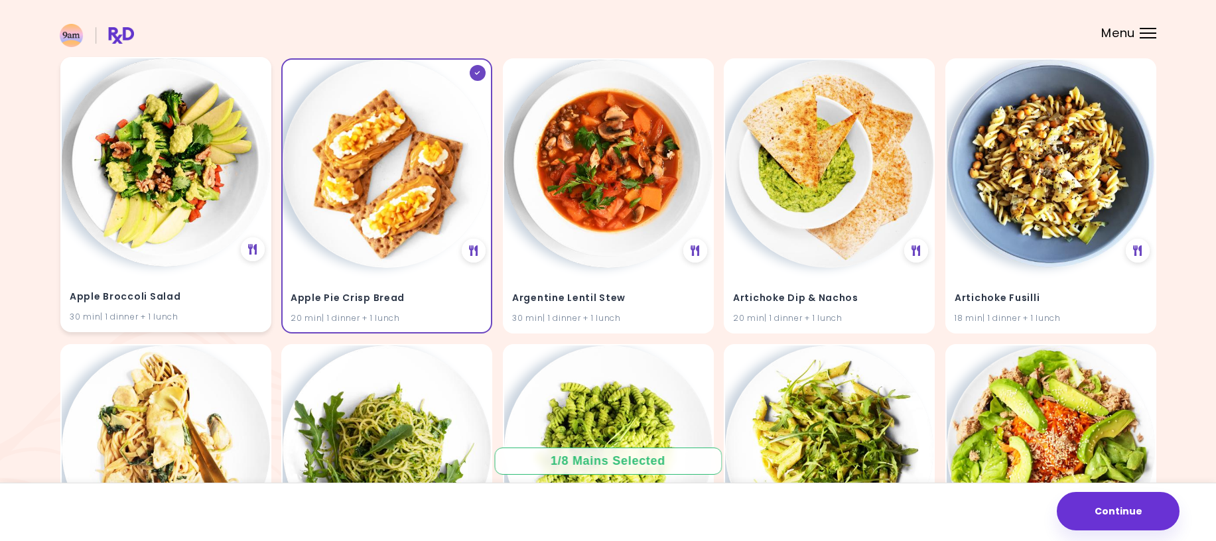
click at [153, 231] on img at bounding box center [166, 162] width 208 height 208
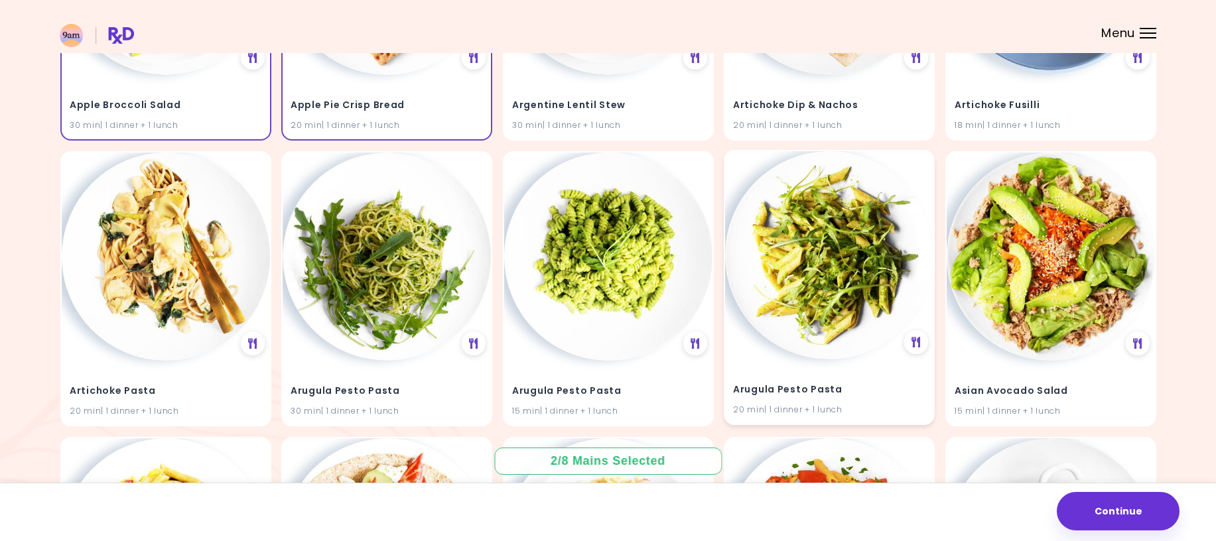
scroll to position [332, 0]
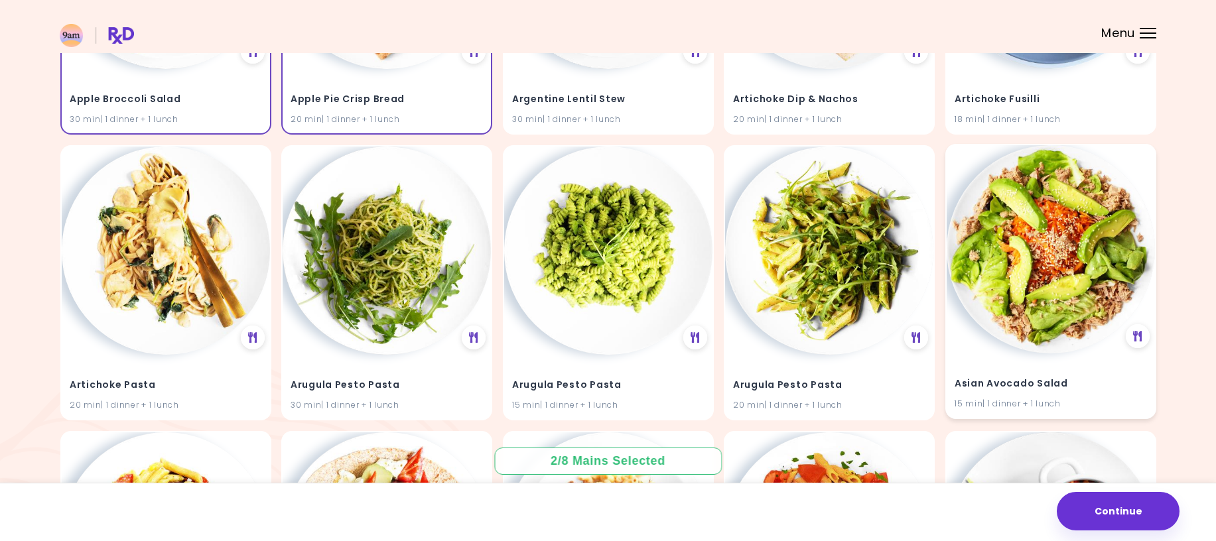
click at [1056, 265] on img at bounding box center [1051, 249] width 208 height 208
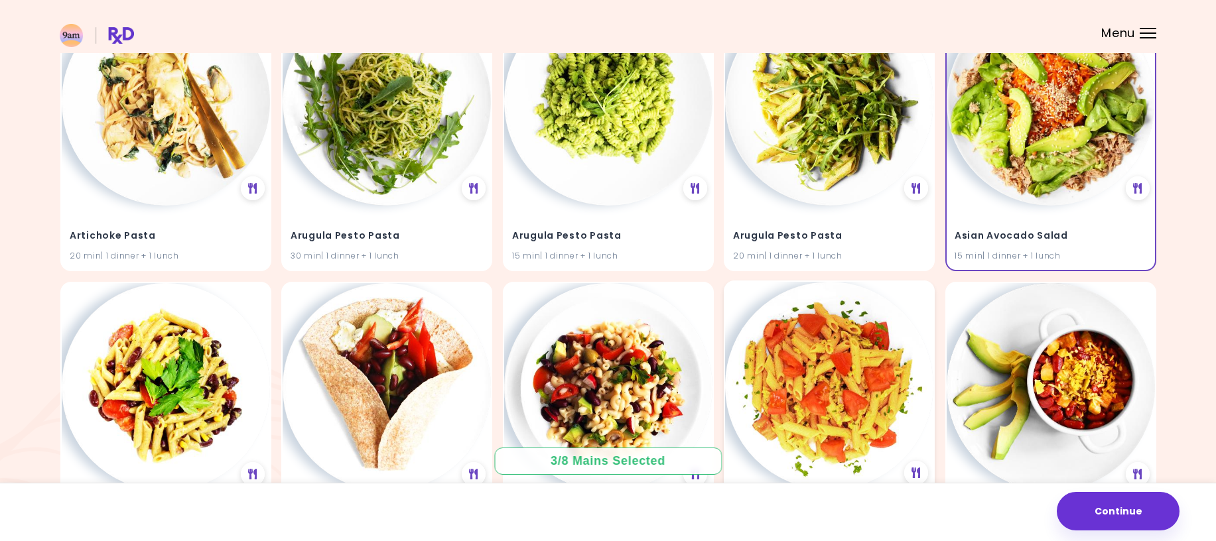
scroll to position [531, 0]
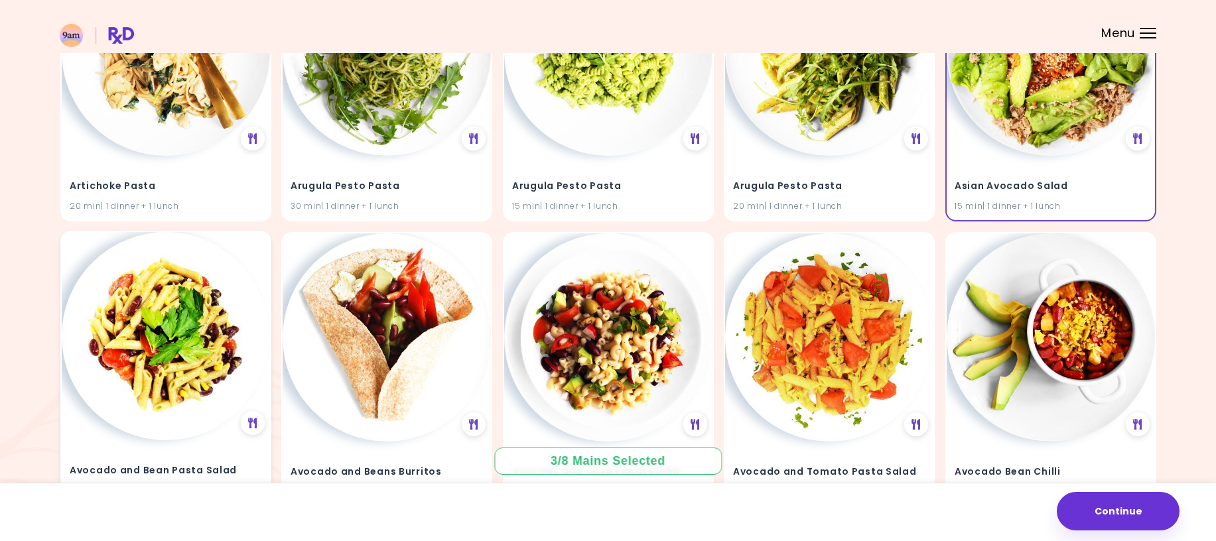
click at [183, 311] on img at bounding box center [166, 336] width 208 height 208
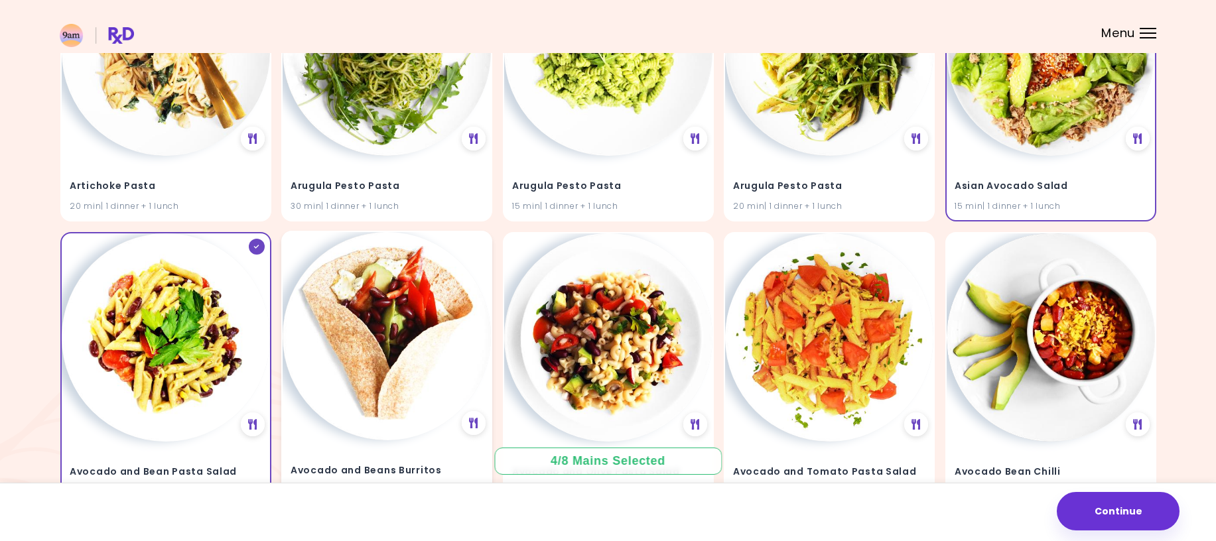
click at [404, 332] on img at bounding box center [387, 336] width 208 height 208
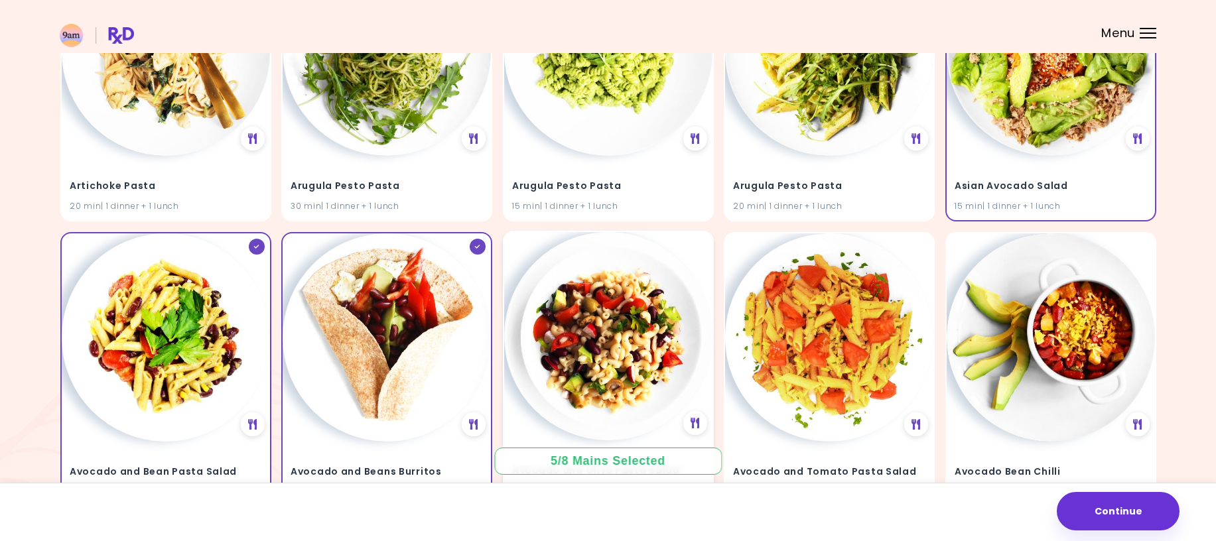
scroll to position [664, 0]
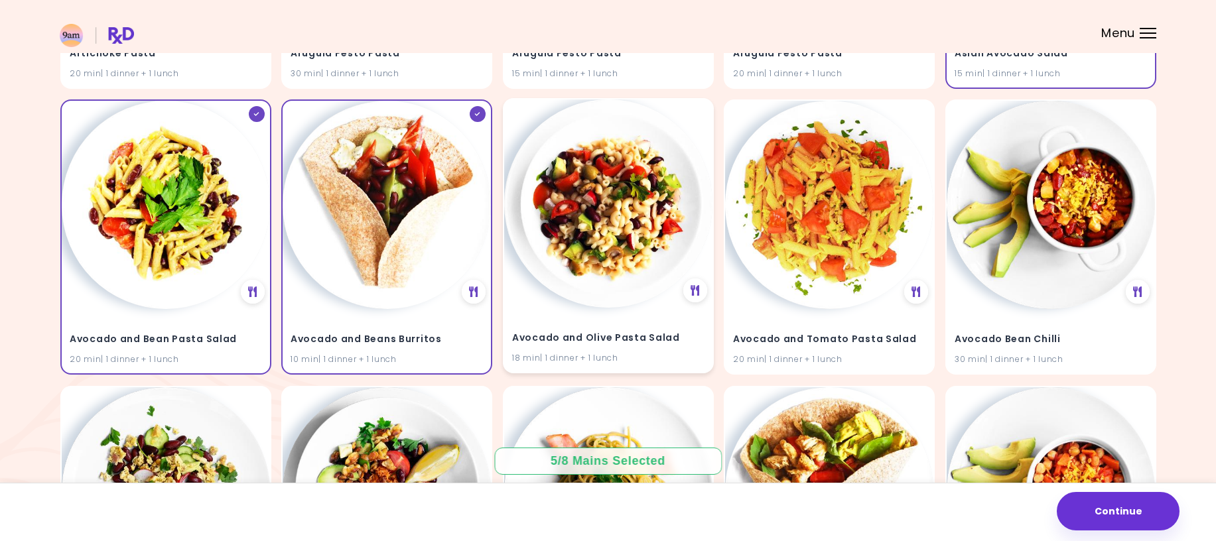
click at [639, 198] on img at bounding box center [608, 204] width 208 height 208
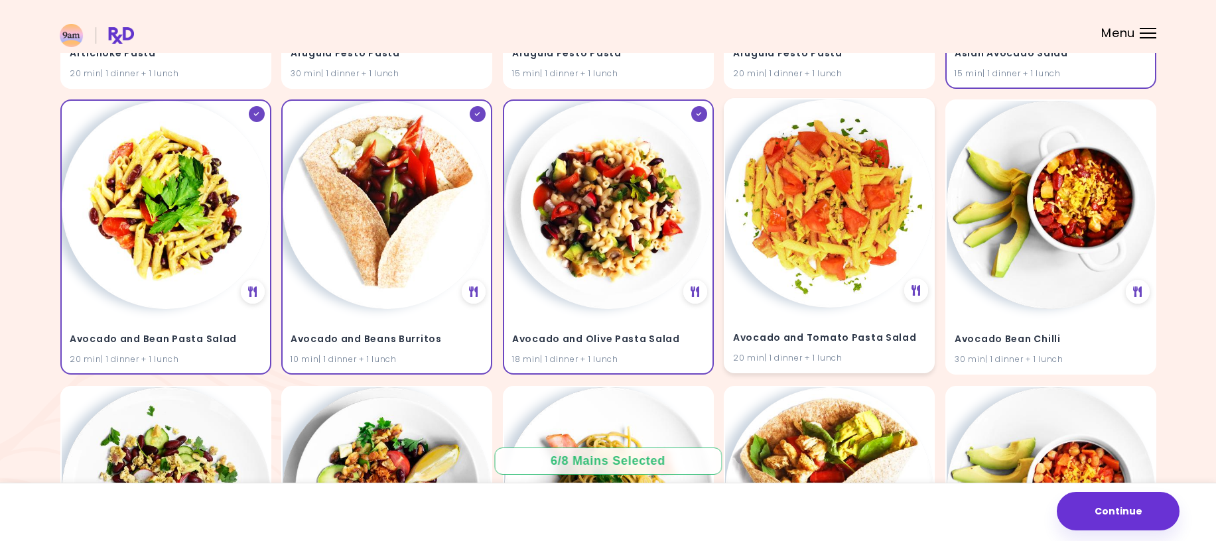
click at [834, 199] on img at bounding box center [829, 204] width 208 height 208
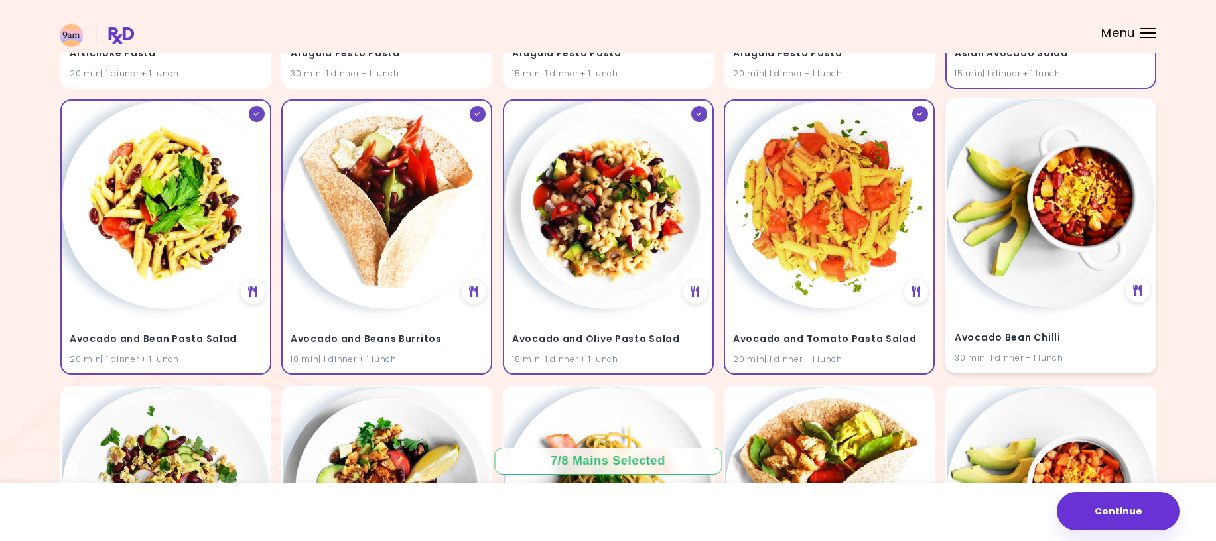
click at [1041, 192] on img at bounding box center [1051, 204] width 208 height 208
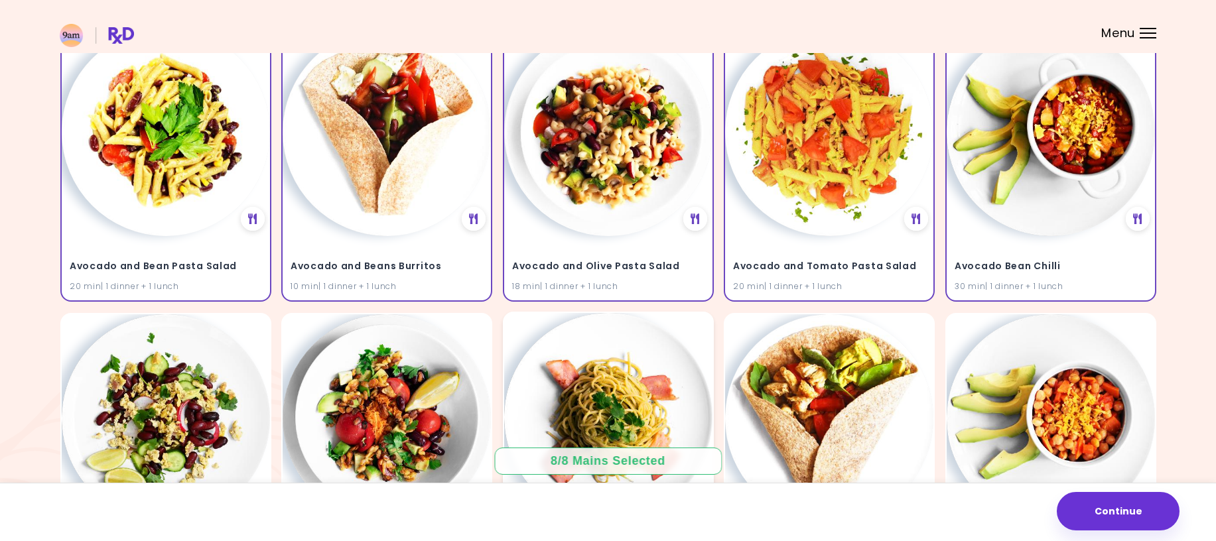
scroll to position [929, 0]
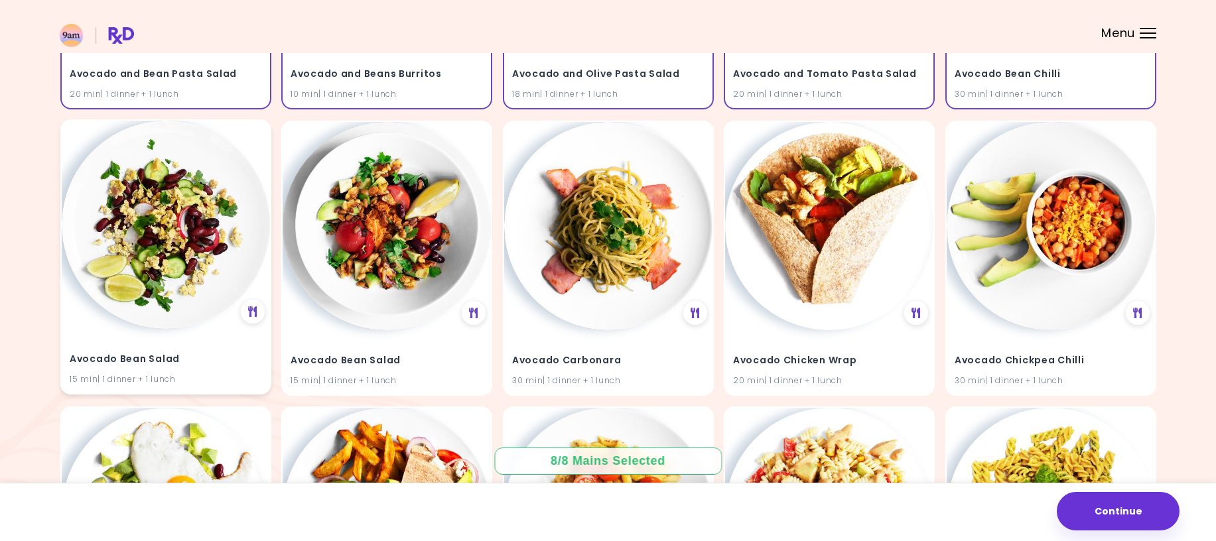
click at [175, 234] on img at bounding box center [166, 225] width 208 height 208
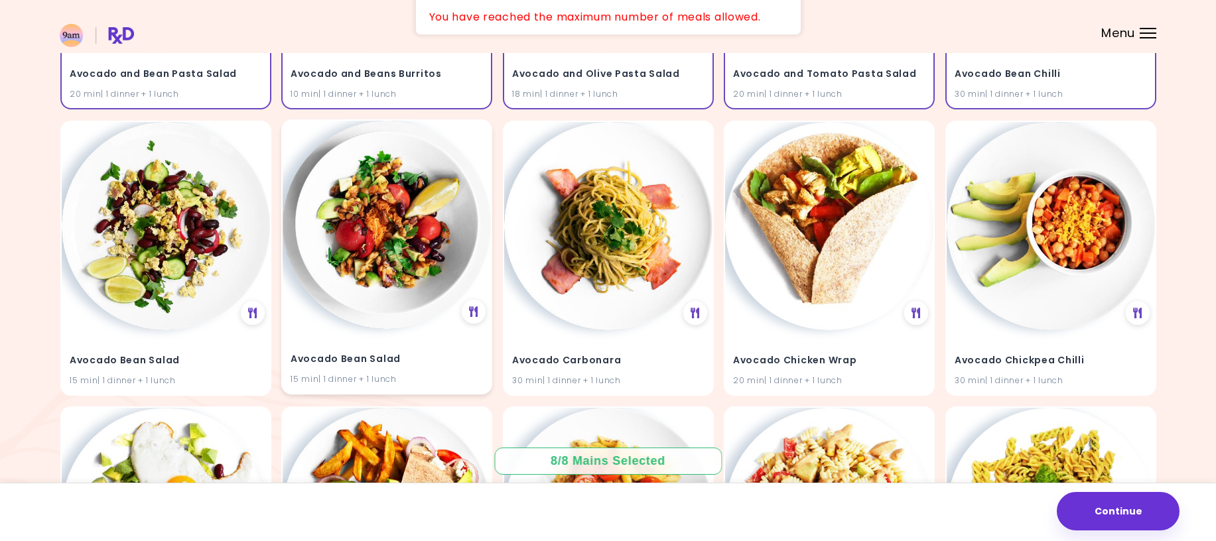
click at [392, 246] on img at bounding box center [387, 225] width 208 height 208
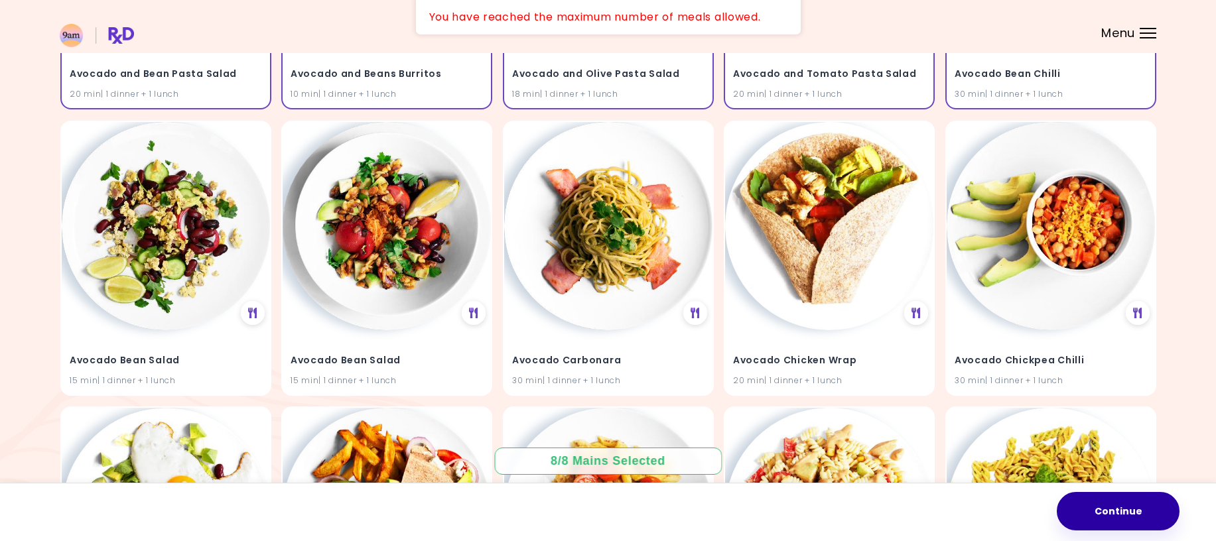
click at [1112, 516] on button "Continue" at bounding box center [1118, 511] width 123 height 38
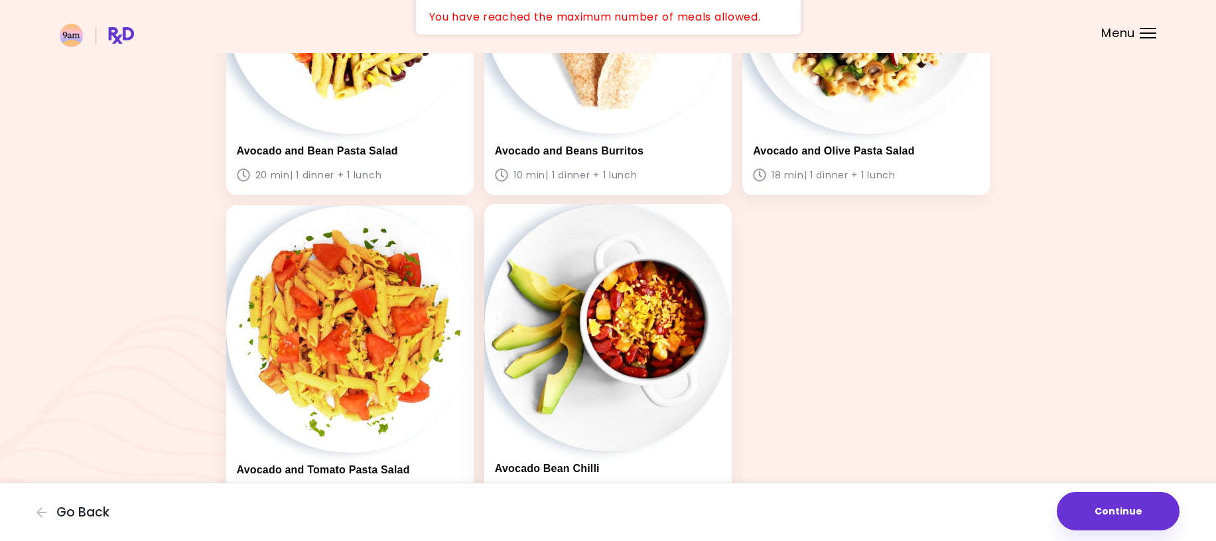
scroll to position [651, 0]
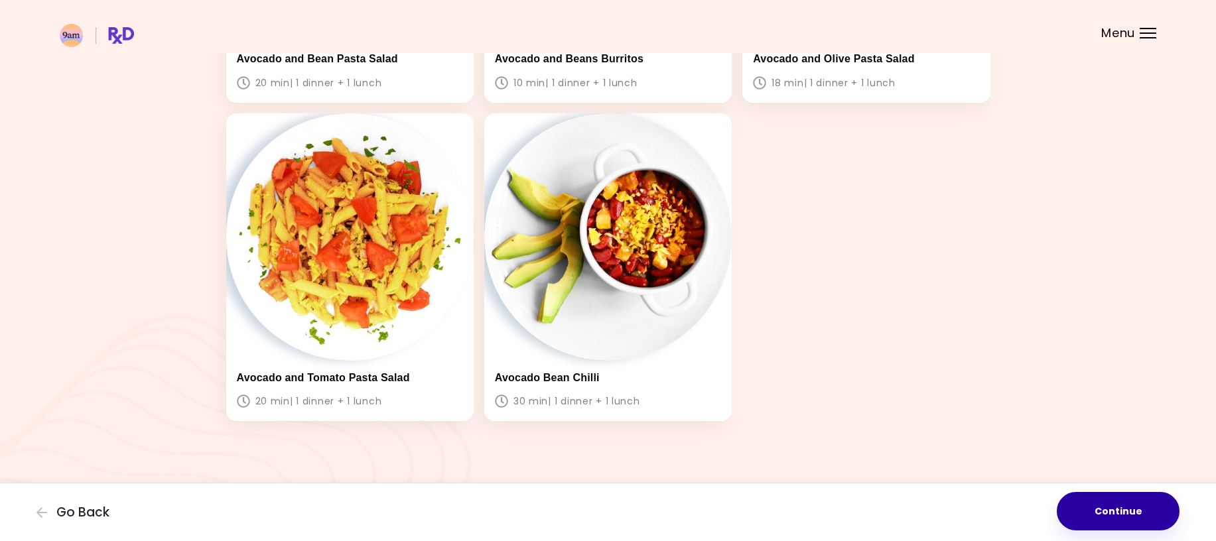
click at [1159, 509] on button "Continue" at bounding box center [1118, 511] width 123 height 38
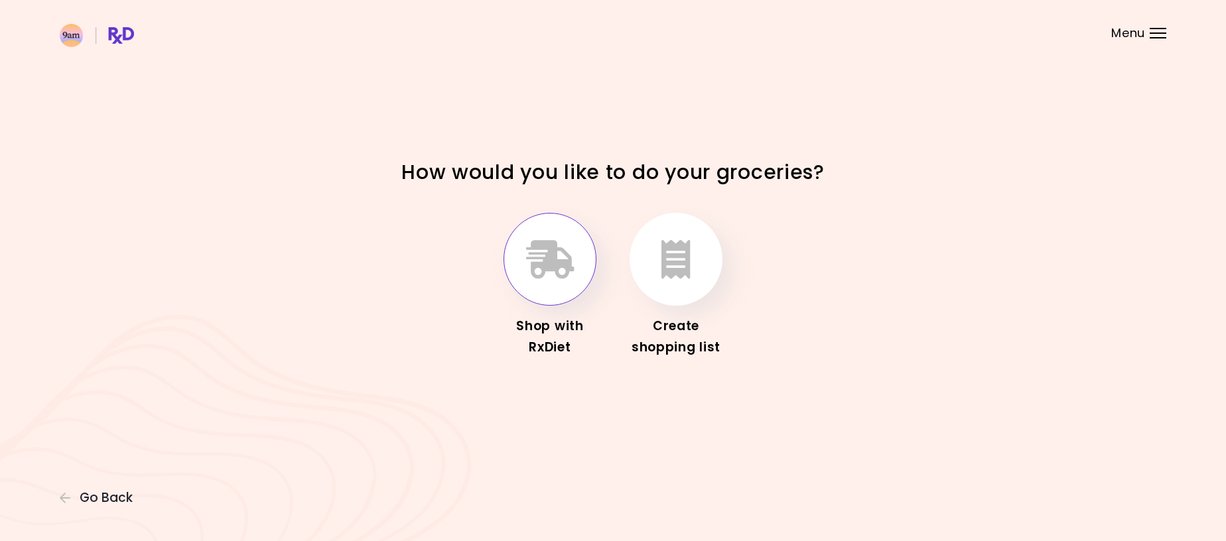
click at [551, 288] on button "button" at bounding box center [550, 259] width 93 height 93
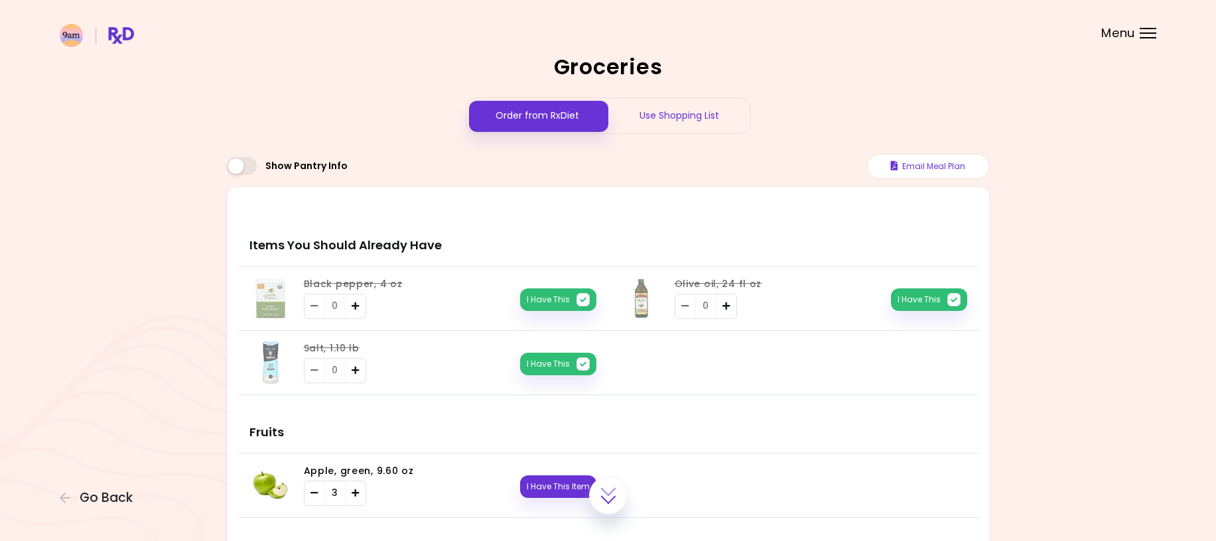
click at [683, 118] on div "Use Shopping List" at bounding box center [680, 115] width 142 height 35
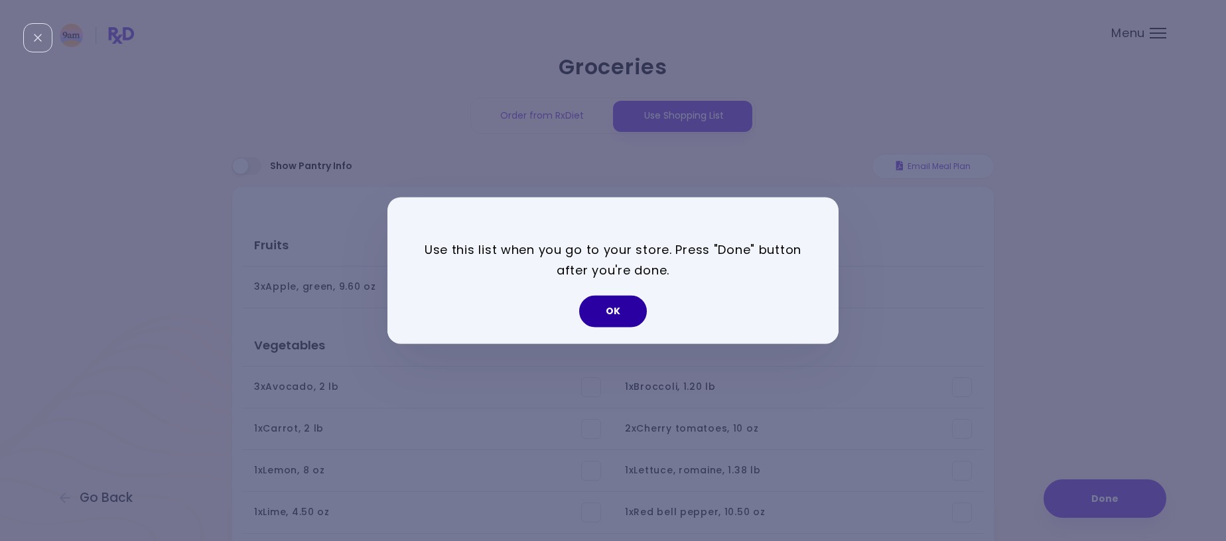
click at [622, 309] on button "OK" at bounding box center [613, 312] width 68 height 32
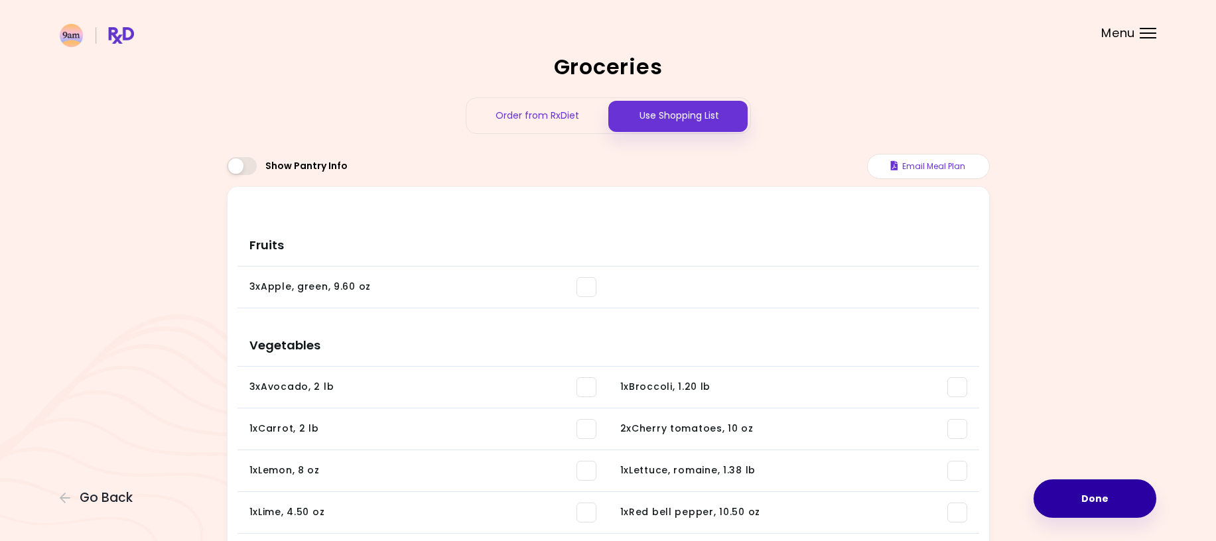
click at [1088, 501] on button "Done" at bounding box center [1095, 499] width 123 height 38
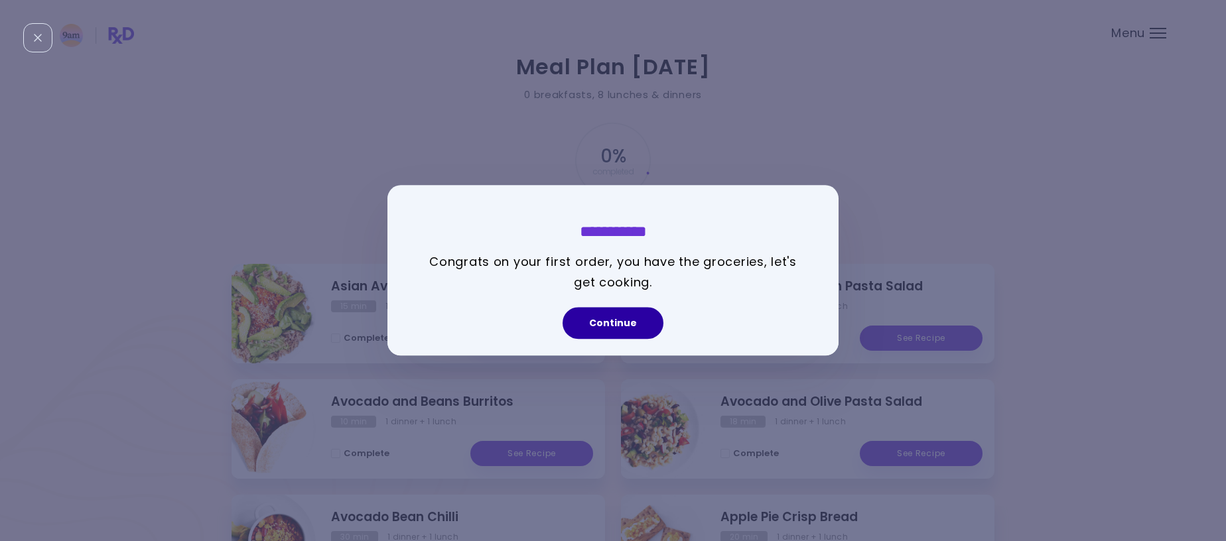
click at [603, 328] on button "Continue" at bounding box center [613, 324] width 101 height 32
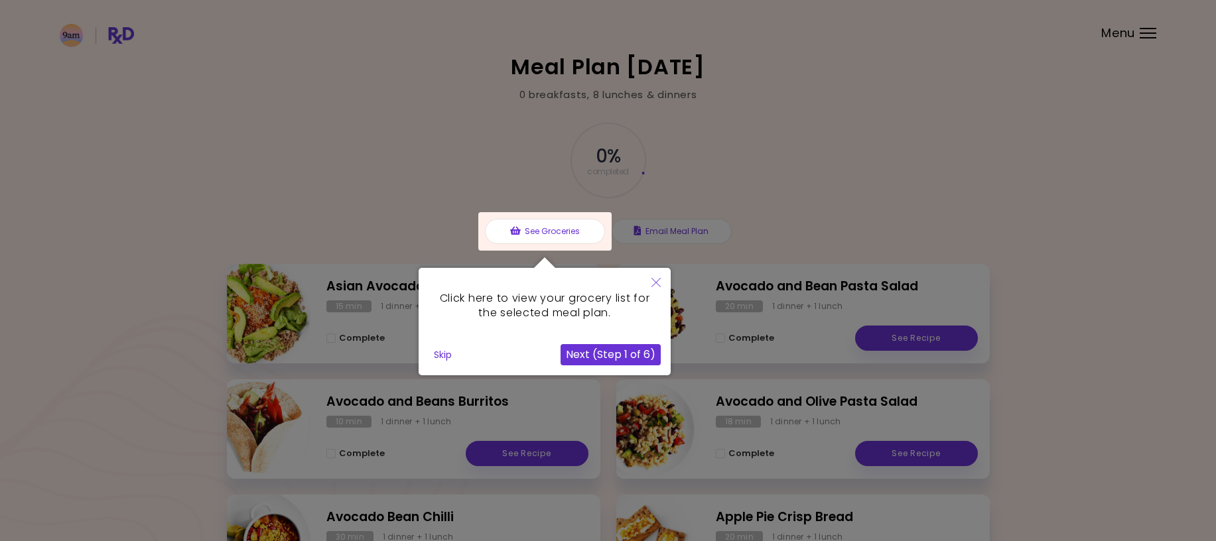
click at [654, 287] on button "Close" at bounding box center [656, 283] width 29 height 31
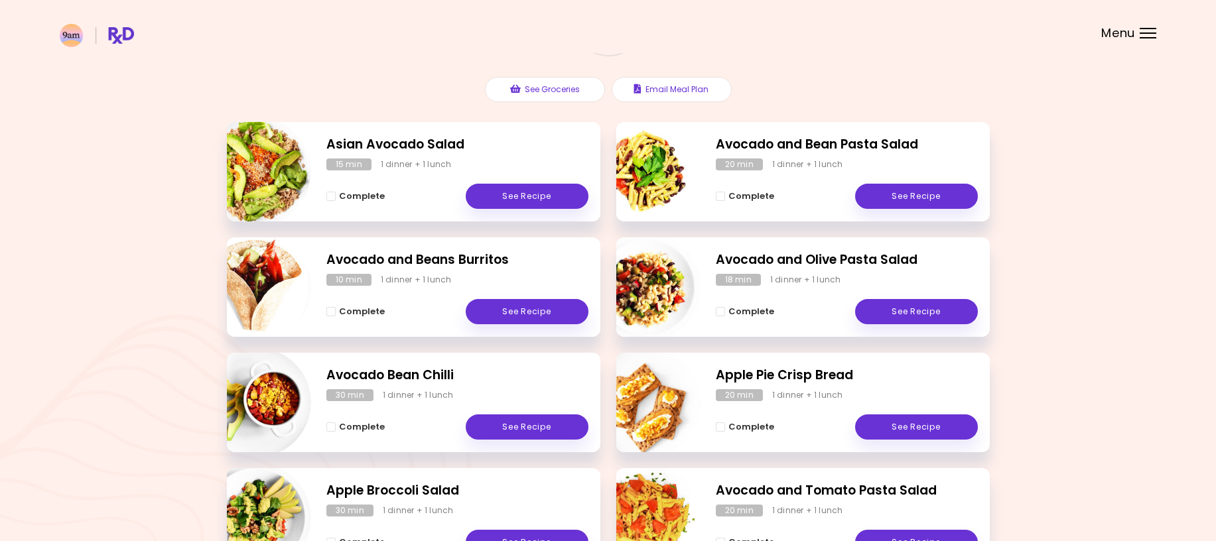
scroll to position [199, 0]
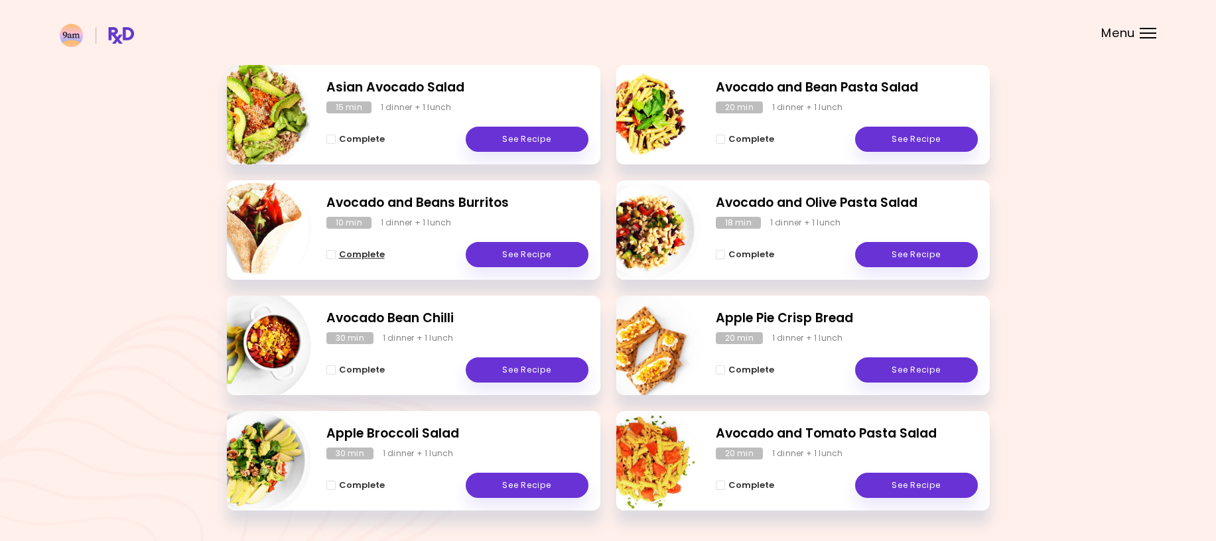
click at [332, 253] on span "Complete - Avocado and Beans Burritos" at bounding box center [330, 254] width 9 height 9
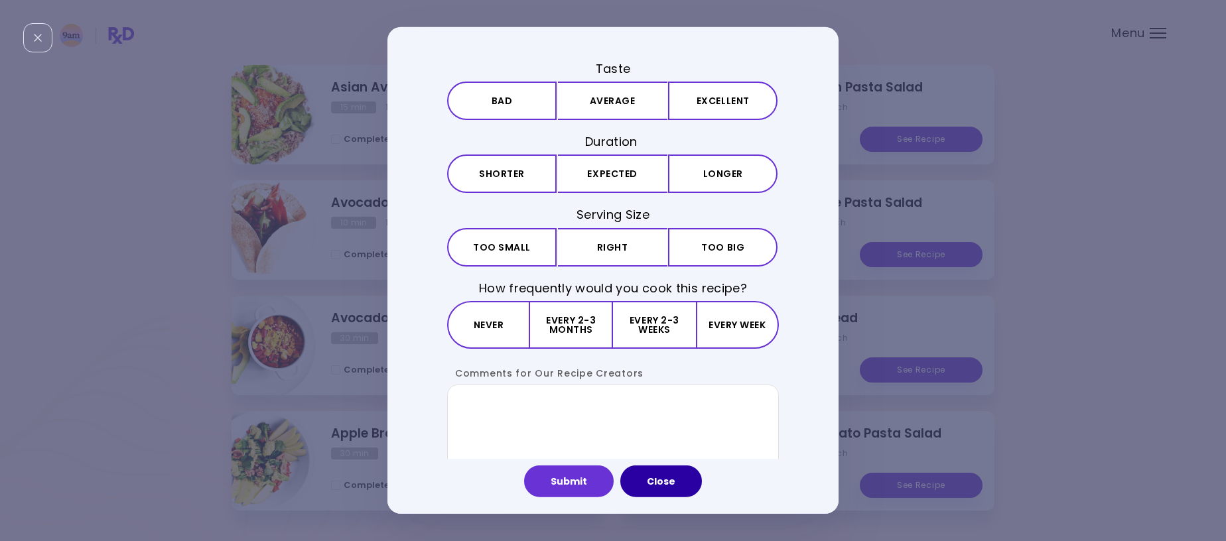
click at [680, 480] on button "Close" at bounding box center [661, 482] width 82 height 32
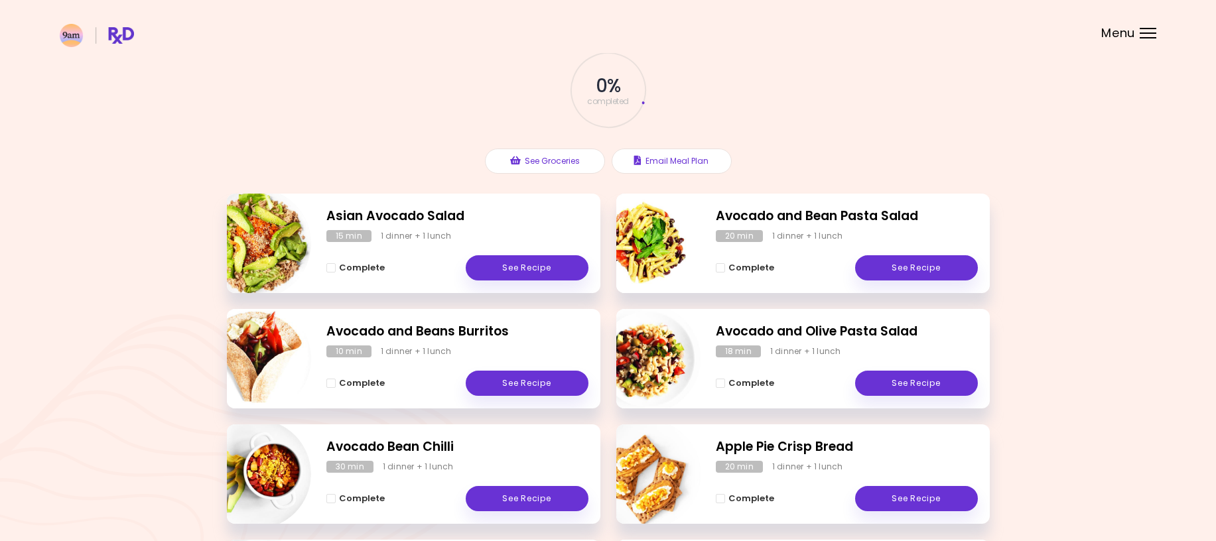
scroll to position [0, 0]
